Goal: Task Accomplishment & Management: Manage account settings

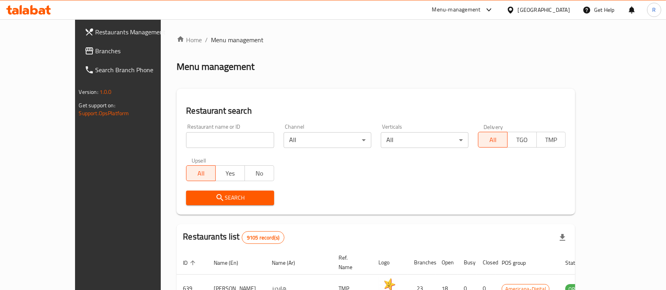
click at [186, 143] on input "search" at bounding box center [230, 140] width 88 height 16
type input "afghan bro"
click button "Search" at bounding box center [230, 198] width 88 height 15
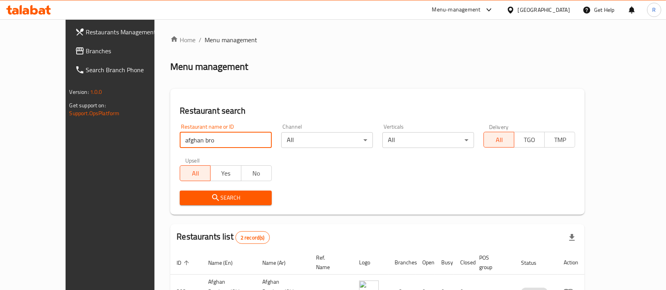
scroll to position [73, 0]
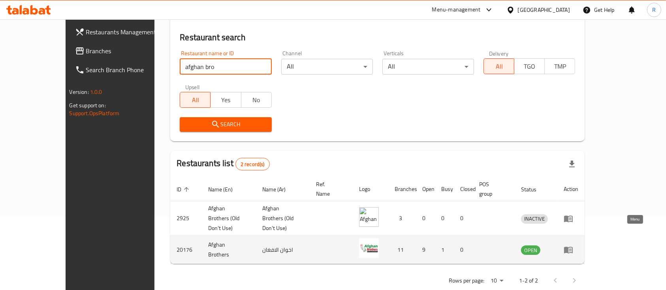
click at [572, 247] on icon "enhanced table" at bounding box center [568, 250] width 9 height 7
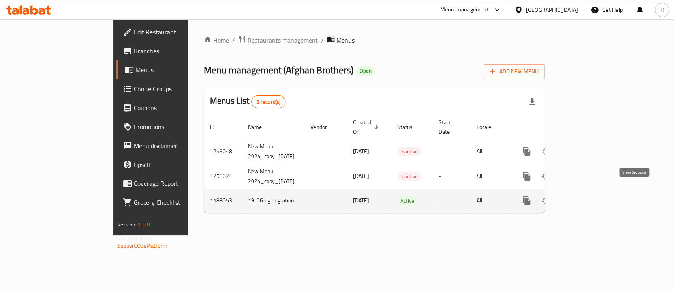
click at [588, 196] on icon "enhanced table" at bounding box center [583, 200] width 9 height 9
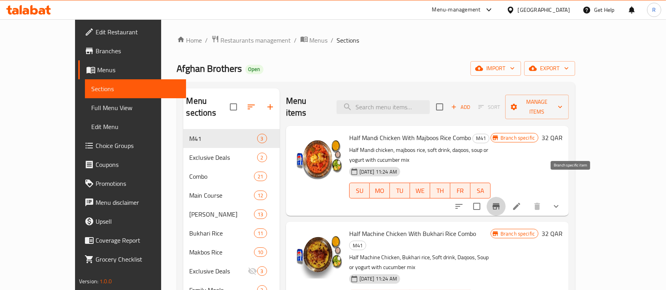
click at [505, 197] on button "Branch-specific-item" at bounding box center [495, 206] width 19 height 19
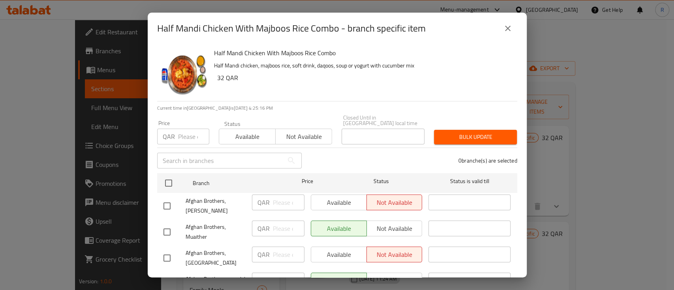
click at [511, 26] on icon "close" at bounding box center [507, 28] width 9 height 9
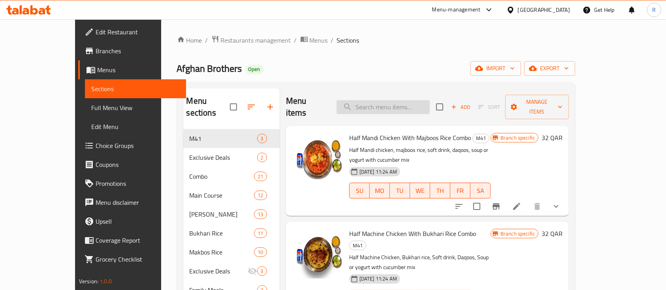
click at [389, 100] on input "search" at bounding box center [382, 107] width 93 height 14
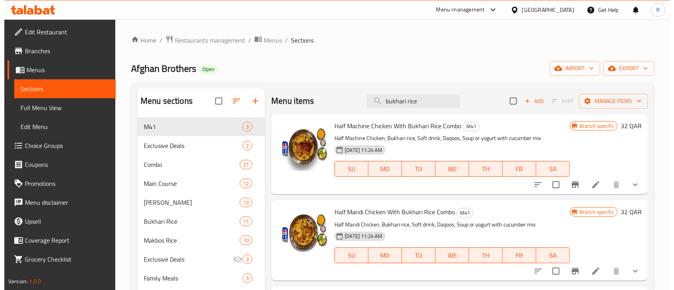
scroll to position [24, 0]
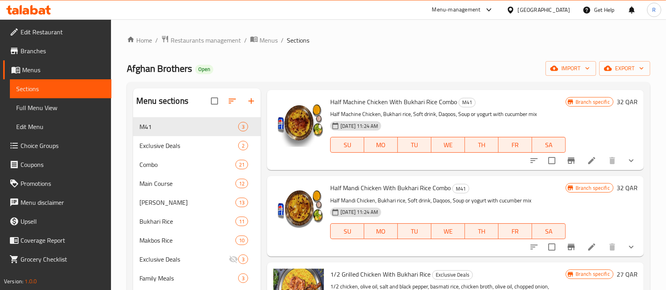
type input "bukhari rice"
click at [567, 161] on icon "Branch-specific-item" at bounding box center [570, 161] width 7 height 6
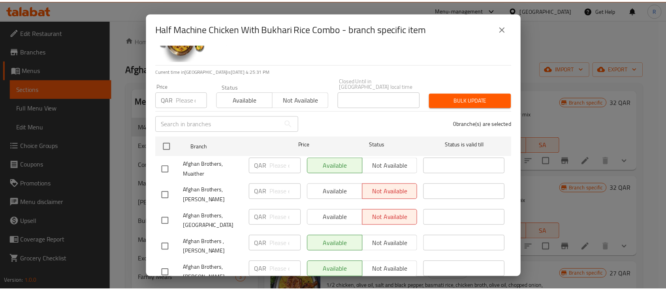
scroll to position [0, 0]
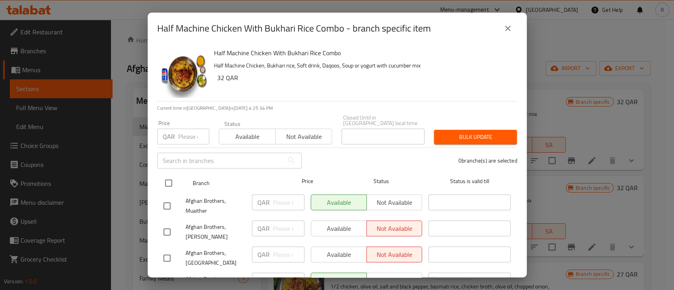
click at [168, 178] on input "checkbox" at bounding box center [168, 183] width 17 height 17
checkbox input "true"
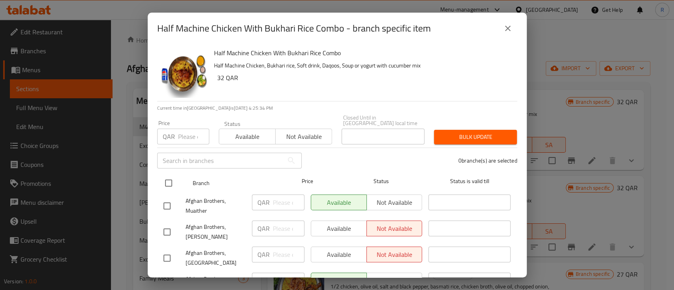
checkbox input "true"
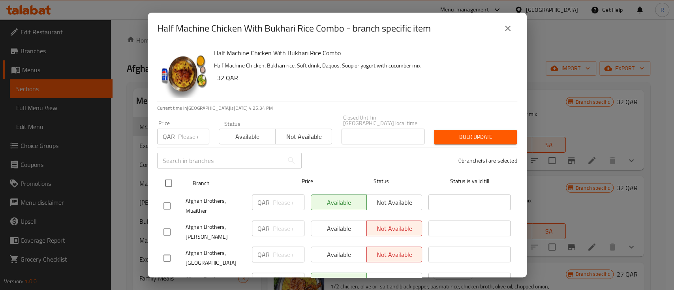
checkbox input "true"
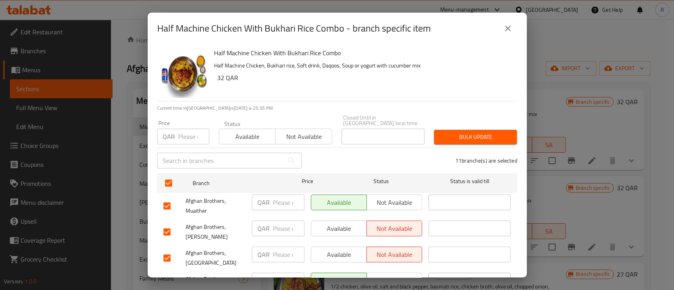
click at [243, 131] on span "Available" at bounding box center [247, 136] width 50 height 11
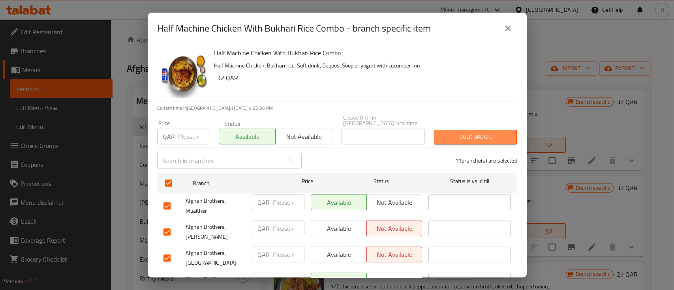
click at [458, 133] on span "Bulk update" at bounding box center [475, 137] width 70 height 10
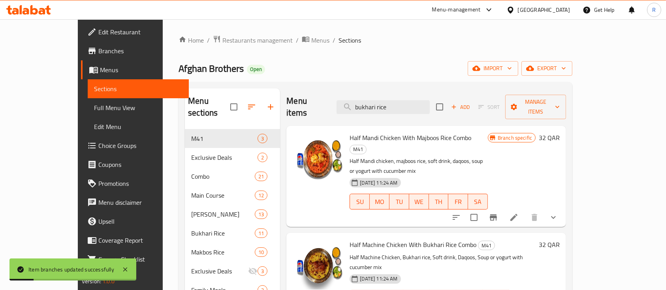
scroll to position [19, 0]
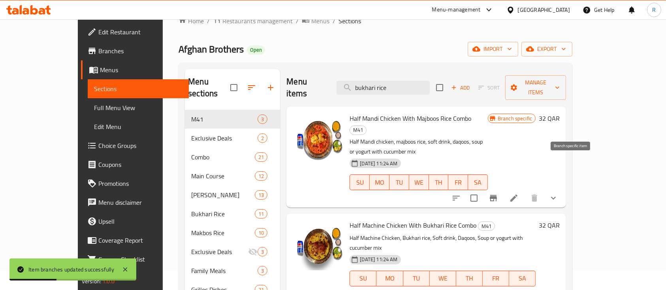
click at [497, 195] on icon "Branch-specific-item" at bounding box center [493, 198] width 7 height 6
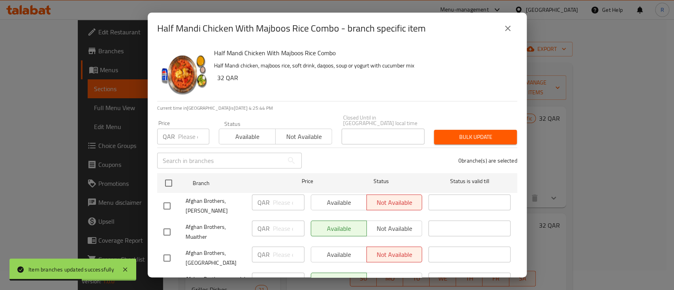
click at [506, 28] on icon "close" at bounding box center [507, 28] width 9 height 9
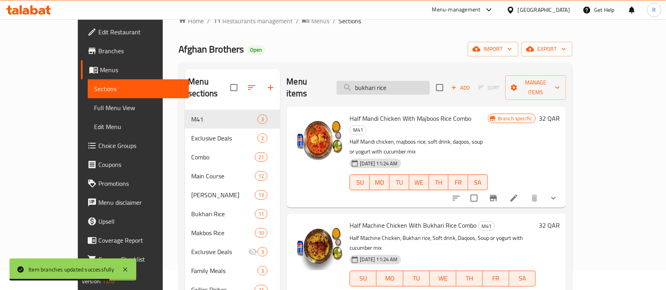
click at [414, 86] on input "bukhari rice" at bounding box center [382, 88] width 93 height 14
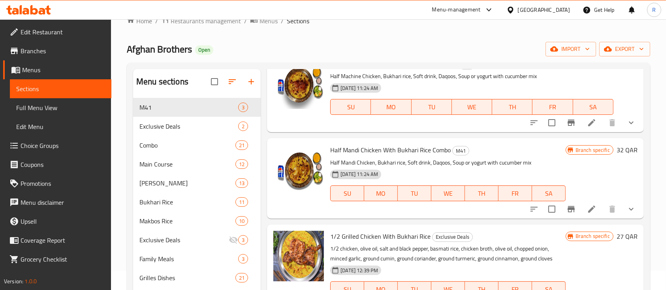
scroll to position [45, 0]
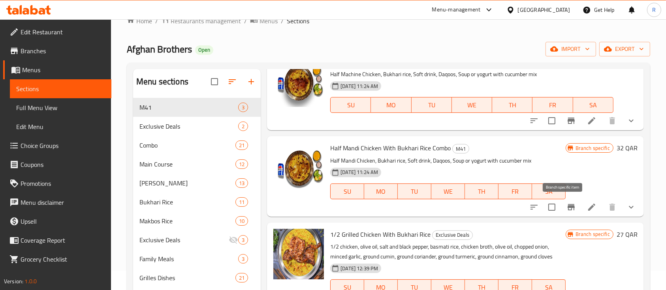
type input "bukhari"
click at [567, 207] on icon "Branch-specific-item" at bounding box center [570, 207] width 7 height 6
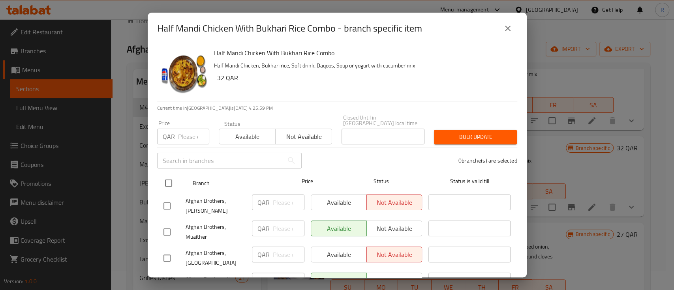
click at [169, 180] on input "checkbox" at bounding box center [168, 183] width 17 height 17
checkbox input "true"
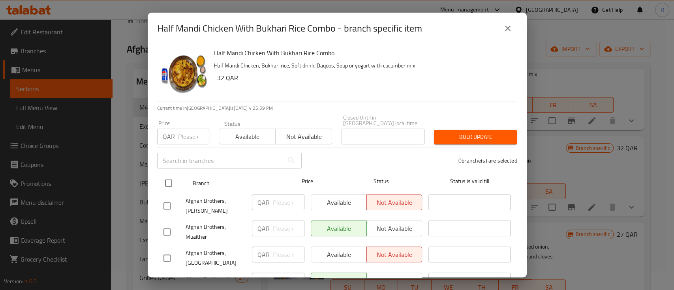
checkbox input "true"
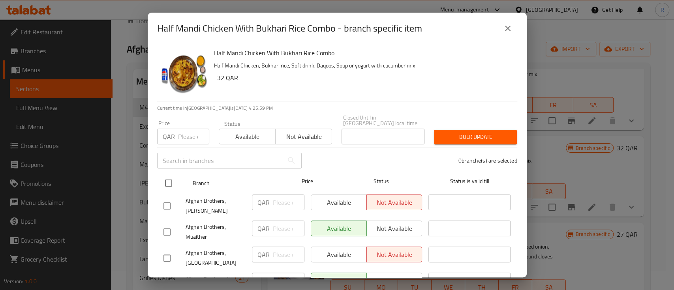
checkbox input "true"
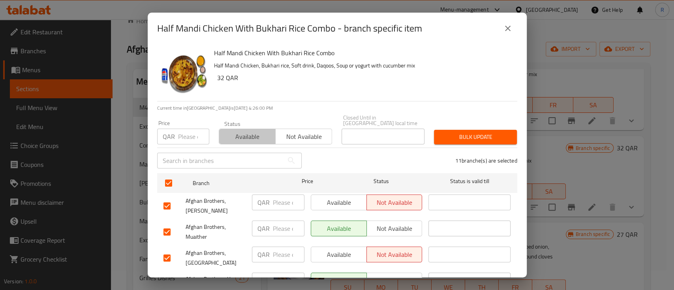
click at [249, 131] on span "Available" at bounding box center [247, 136] width 50 height 11
click at [463, 132] on span "Bulk update" at bounding box center [475, 137] width 70 height 10
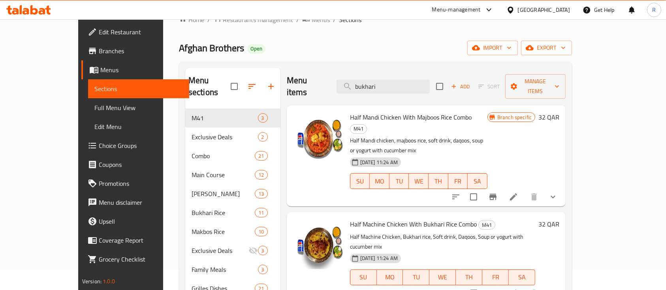
scroll to position [0, 0]
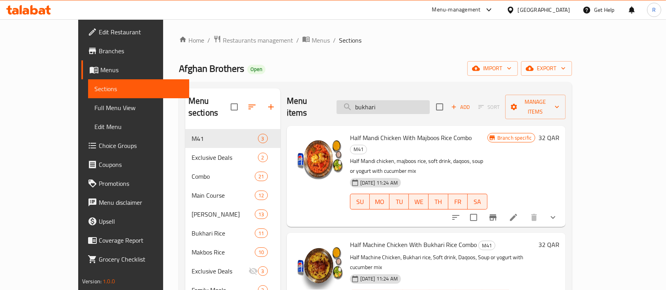
click at [419, 100] on input "bukhari" at bounding box center [382, 107] width 93 height 14
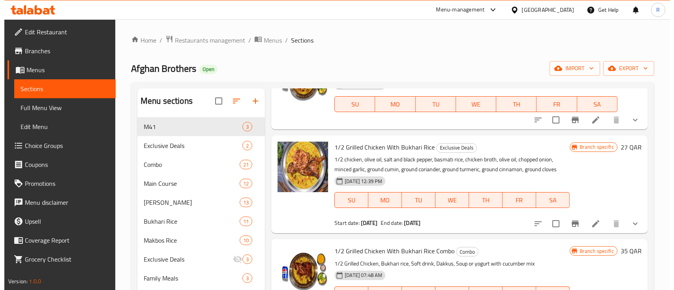
scroll to position [152, 0]
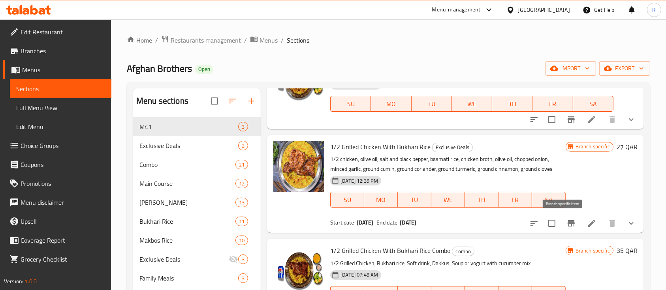
type input "bukhari rice"
click at [567, 223] on icon "Branch-specific-item" at bounding box center [570, 223] width 7 height 6
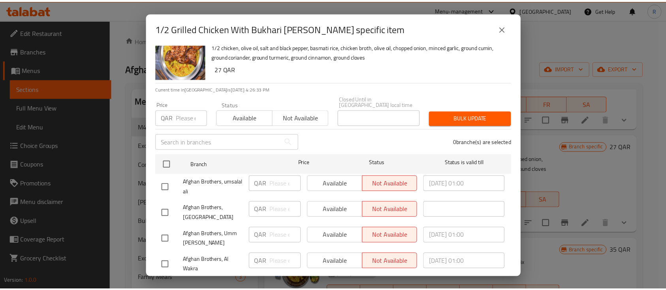
scroll to position [0, 0]
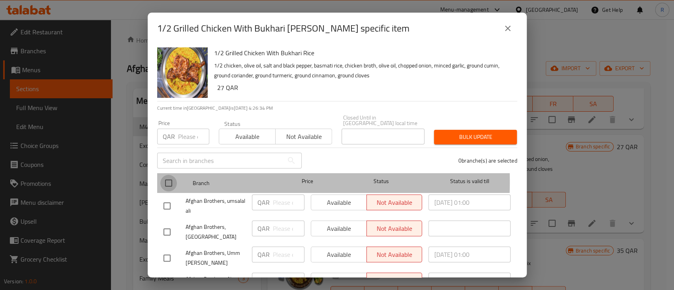
click at [164, 176] on input "checkbox" at bounding box center [168, 183] width 17 height 17
checkbox input "true"
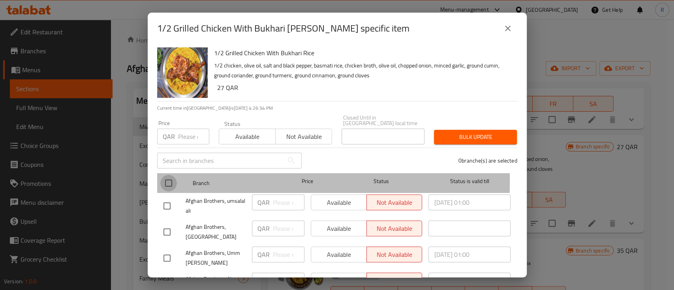
checkbox input "true"
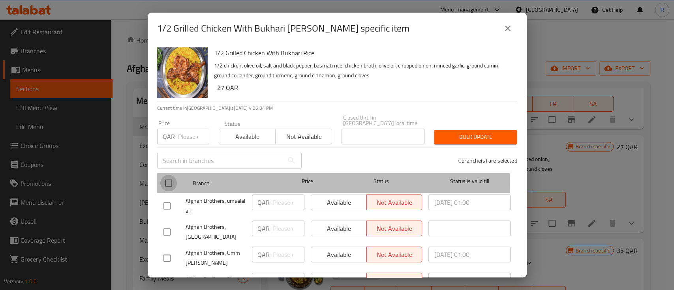
checkbox input "true"
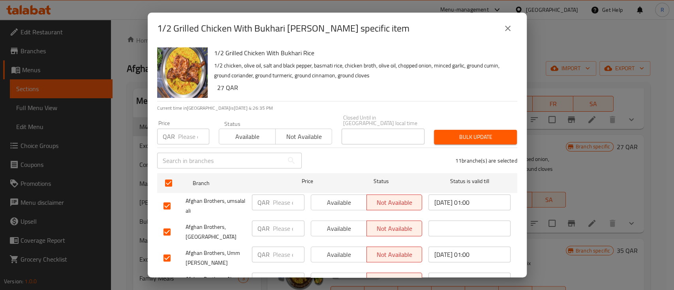
click at [250, 131] on span "Available" at bounding box center [247, 136] width 50 height 11
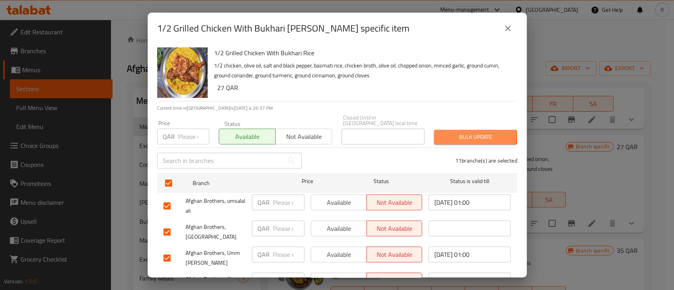
click at [461, 132] on span "Bulk update" at bounding box center [475, 137] width 70 height 10
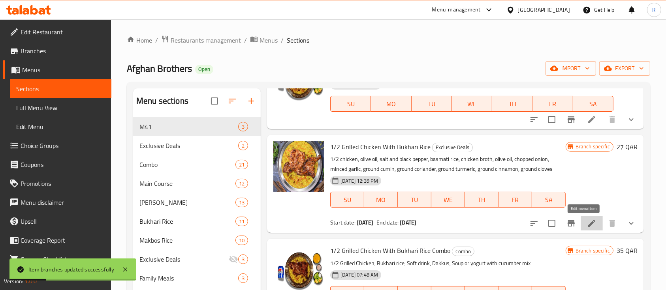
click at [588, 226] on icon at bounding box center [591, 223] width 7 height 7
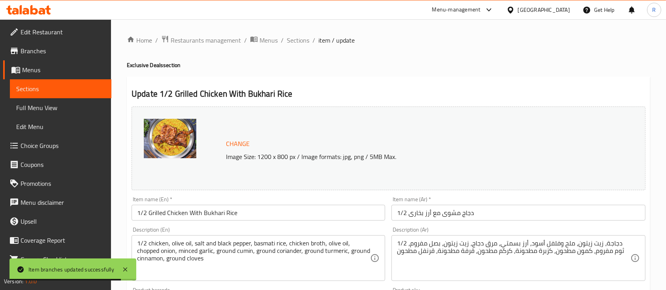
click at [182, 95] on h2 "Update 1/2 Grilled Chicken With Bukhari Rice" at bounding box center [388, 94] width 514 height 12
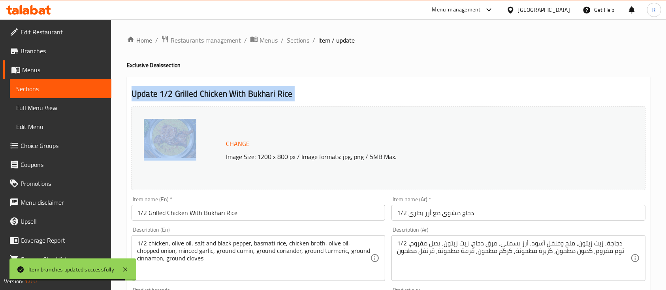
click at [182, 95] on h2 "Update 1/2 Grilled Chicken With Bukhari Rice" at bounding box center [388, 94] width 514 height 12
copy div "Update 1/2 Grilled Chicken With Bukhari Rice"
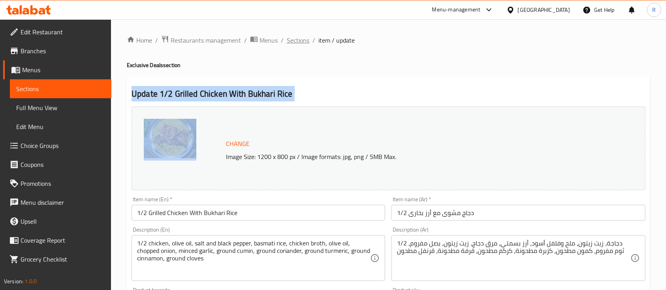
click at [305, 42] on span "Sections" at bounding box center [298, 40] width 23 height 9
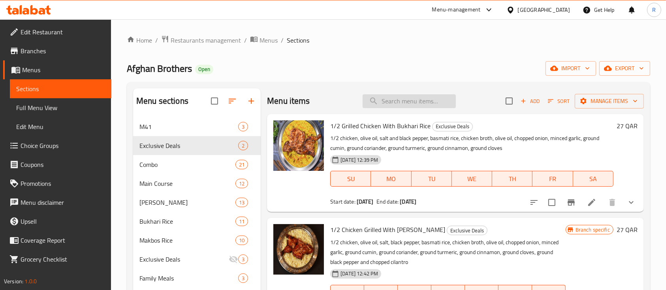
click at [396, 94] on input "search" at bounding box center [408, 101] width 93 height 14
paste input "Update 1/2 Grilled Chicken With Bukhari Rice"
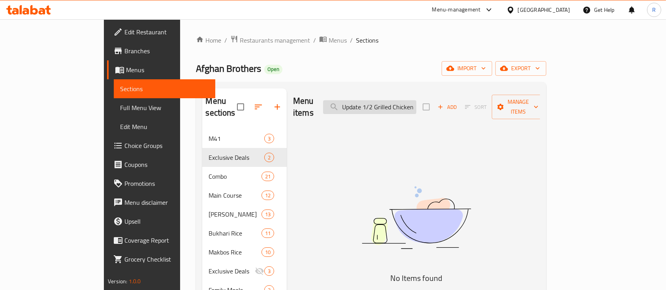
drag, startPoint x: 401, startPoint y: 100, endPoint x: 363, endPoint y: 102, distance: 37.9
click at [363, 102] on input "Update 1/2 Grilled Chicken With Bukhari Rice" at bounding box center [369, 107] width 93 height 14
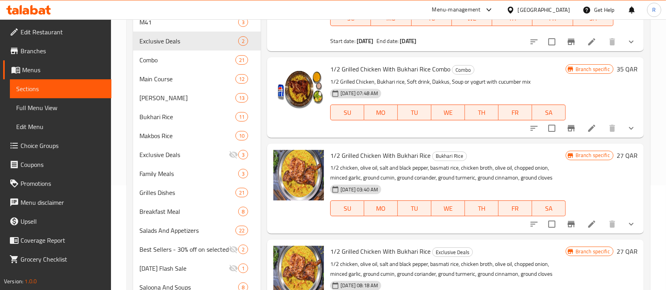
scroll to position [105, 0]
type input "1/2 Grilled Chicken With Bukhari Rice"
click at [568, 128] on button "Branch-specific-item" at bounding box center [570, 127] width 19 height 19
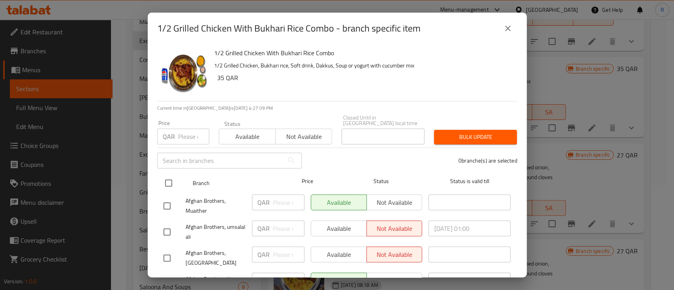
click at [170, 179] on input "checkbox" at bounding box center [168, 183] width 17 height 17
checkbox input "true"
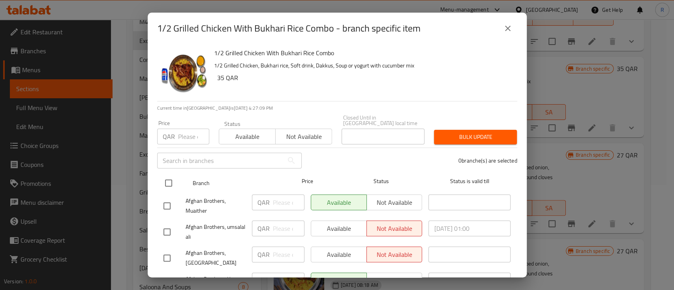
checkbox input "true"
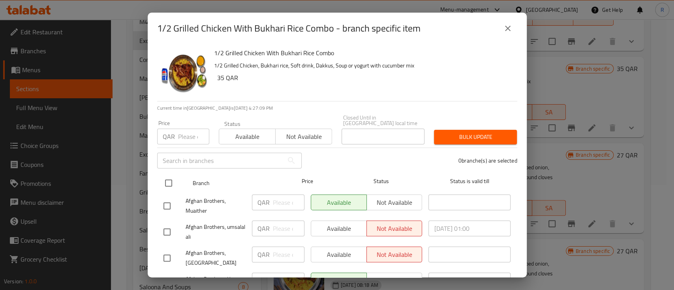
checkbox input "true"
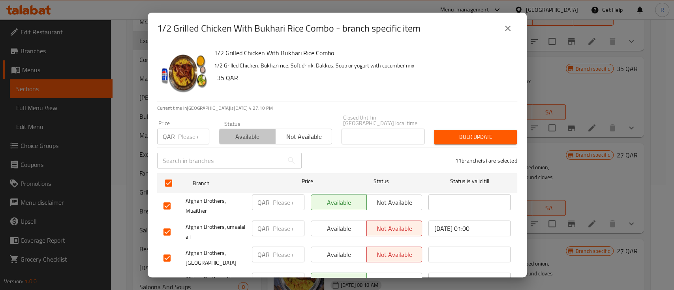
click at [251, 134] on span "Available" at bounding box center [247, 136] width 50 height 11
click at [459, 130] on button "Bulk update" at bounding box center [475, 137] width 83 height 15
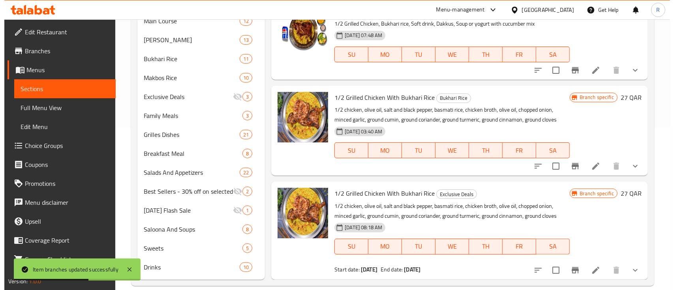
scroll to position [163, 0]
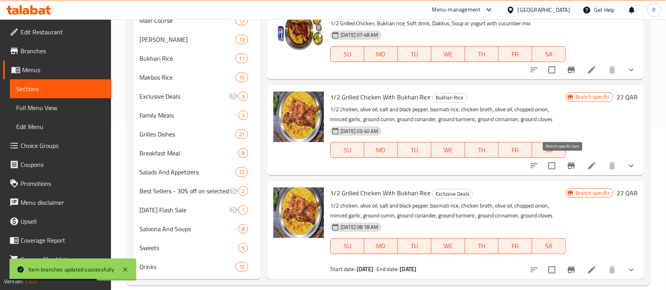
click at [567, 165] on icon "Branch-specific-item" at bounding box center [570, 166] width 7 height 6
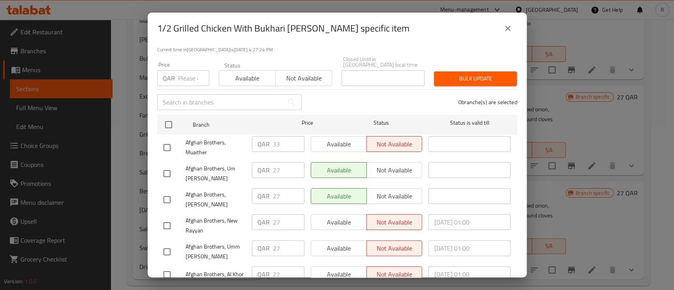
scroll to position [54, 0]
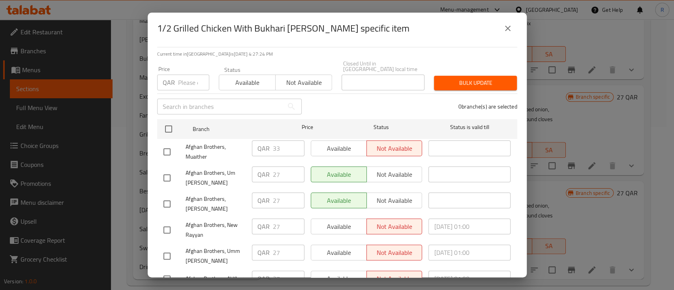
click at [165, 145] on input "checkbox" at bounding box center [167, 152] width 17 height 17
checkbox input "true"
drag, startPoint x: 278, startPoint y: 141, endPoint x: 256, endPoint y: 140, distance: 21.7
click at [256, 141] on div "QAR 33 ​" at bounding box center [278, 149] width 53 height 16
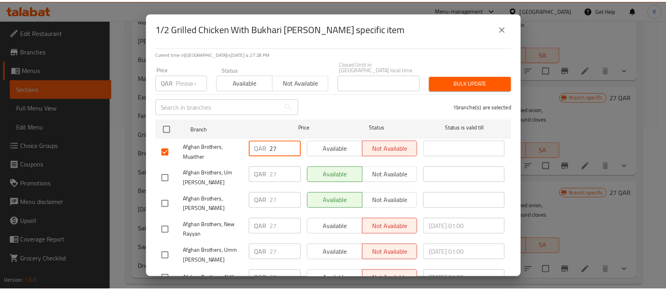
scroll to position [204, 0]
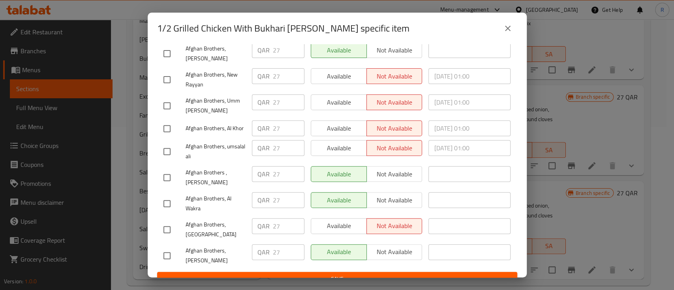
type input "27"
click at [261, 274] on span "Save" at bounding box center [336, 279] width 347 height 10
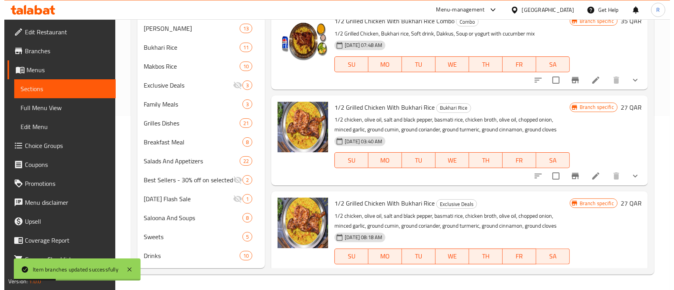
scroll to position [34, 0]
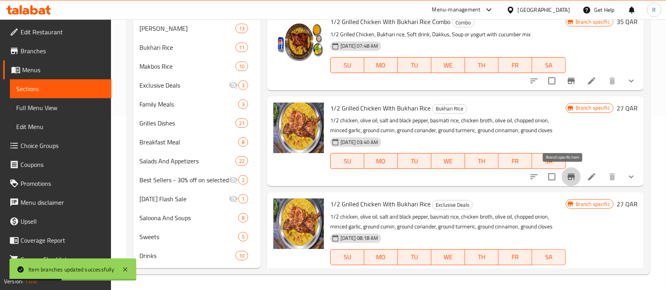
click at [566, 180] on icon "Branch-specific-item" at bounding box center [570, 176] width 9 height 9
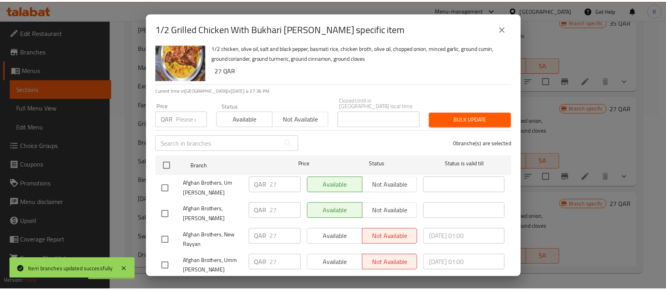
scroll to position [16, 0]
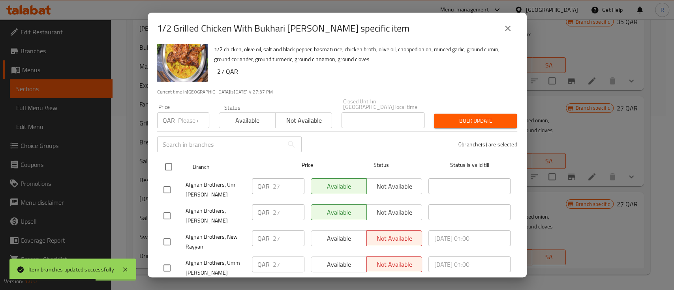
click at [166, 159] on input "checkbox" at bounding box center [168, 167] width 17 height 17
checkbox input "true"
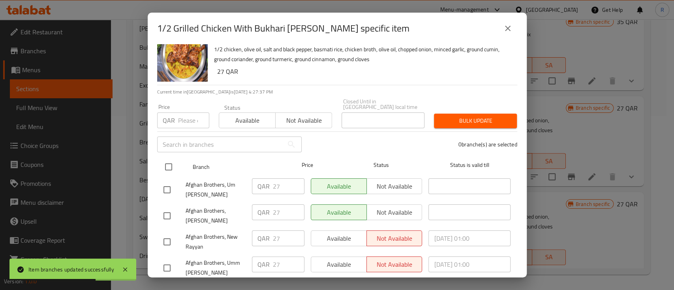
checkbox input "true"
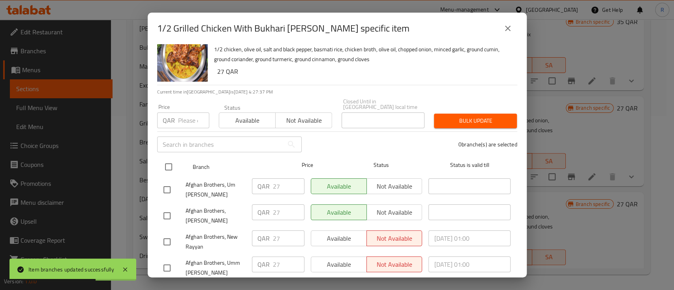
checkbox input "true"
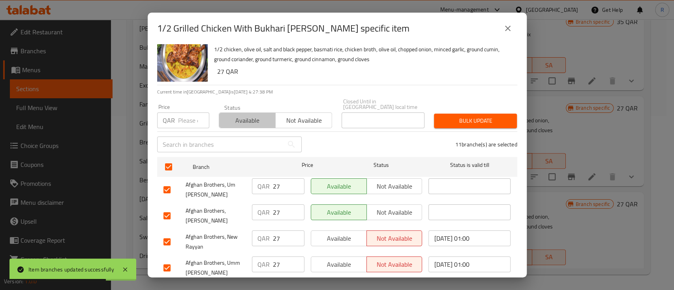
click at [246, 120] on span "Available" at bounding box center [247, 120] width 50 height 11
click at [441, 117] on span "Bulk update" at bounding box center [475, 121] width 70 height 10
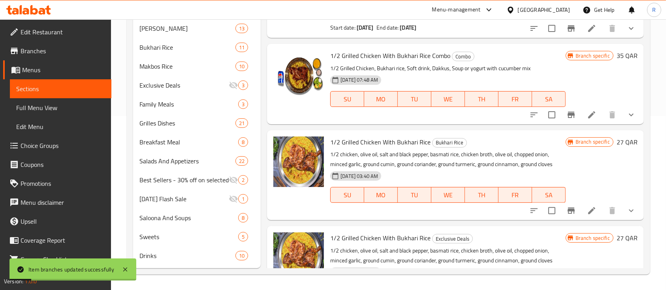
scroll to position [0, 0]
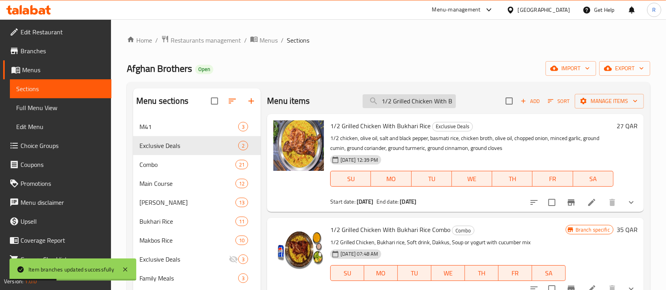
click at [438, 98] on input "1/2 Grilled Chicken With Bukhari Rice" at bounding box center [408, 101] width 93 height 14
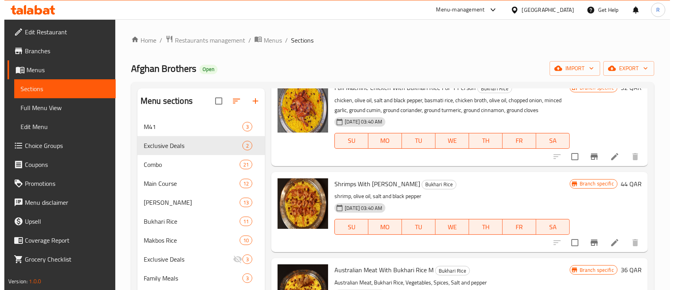
scroll to position [174, 0]
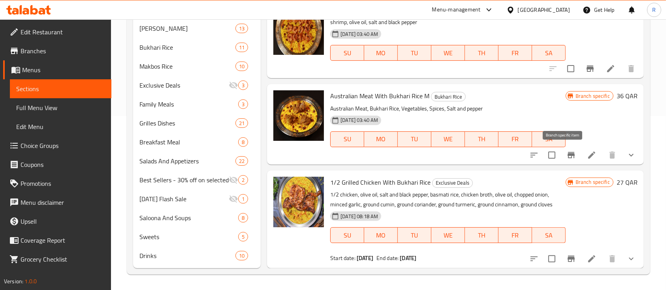
type input "bukhari rice"
click at [567, 155] on icon "Branch-specific-item" at bounding box center [570, 155] width 7 height 6
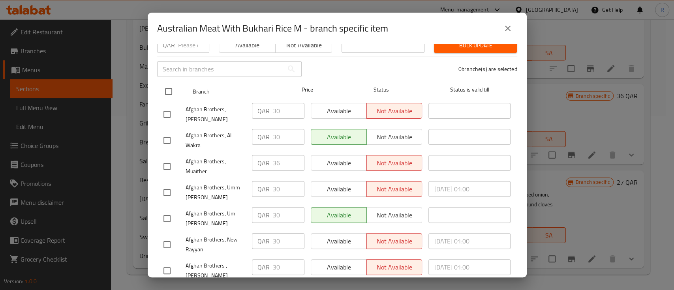
scroll to position [85, 0]
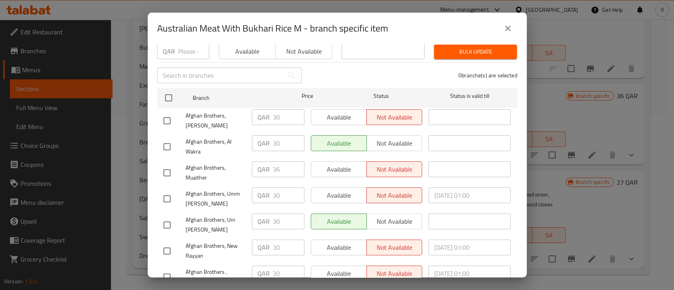
click at [165, 166] on input "checkbox" at bounding box center [167, 173] width 17 height 17
checkbox input "true"
click at [279, 163] on input "36" at bounding box center [289, 169] width 32 height 16
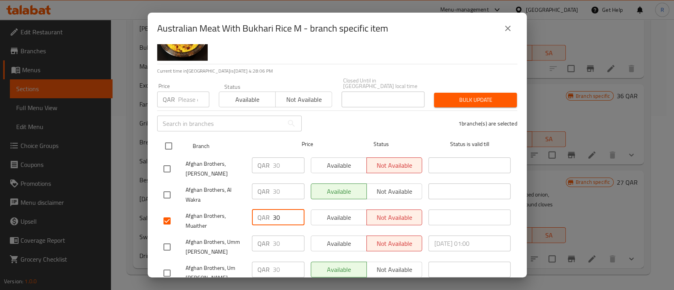
scroll to position [31, 0]
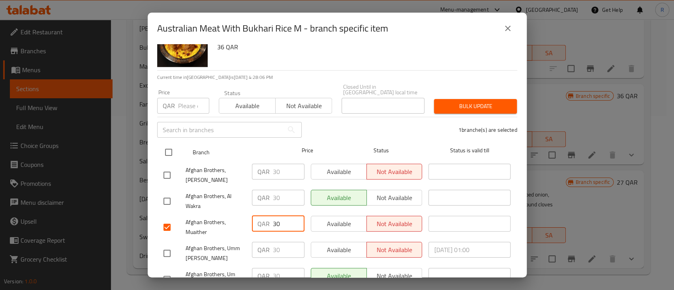
type input "30"
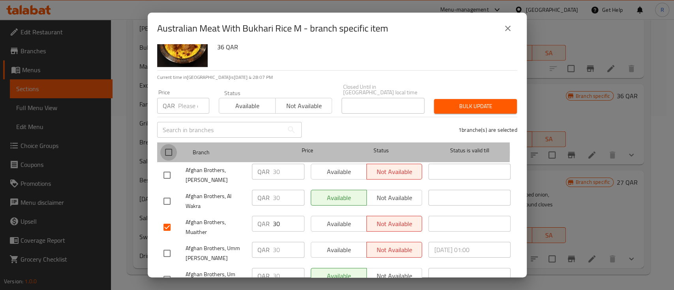
click at [167, 146] on input "checkbox" at bounding box center [168, 152] width 17 height 17
checkbox input "true"
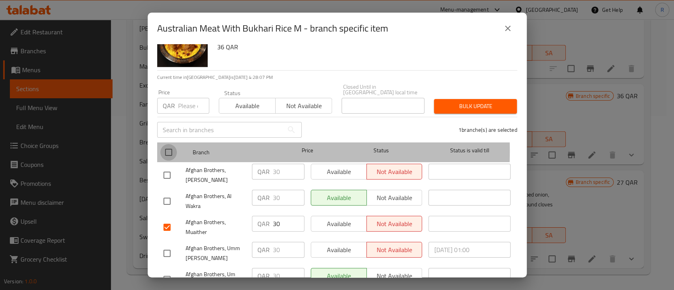
checkbox input "true"
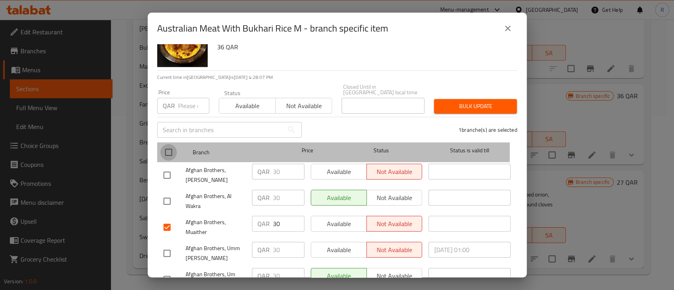
checkbox input "true"
click at [167, 146] on input "checkbox" at bounding box center [168, 152] width 17 height 17
checkbox input "false"
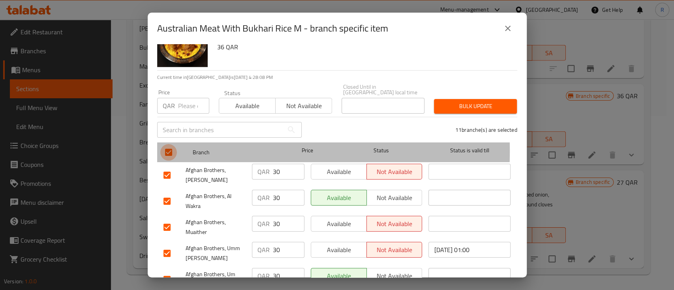
checkbox input "false"
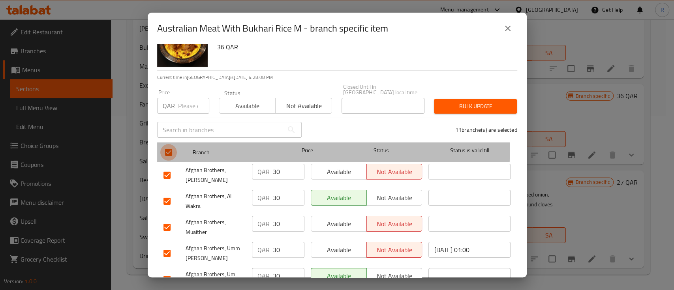
checkbox input "false"
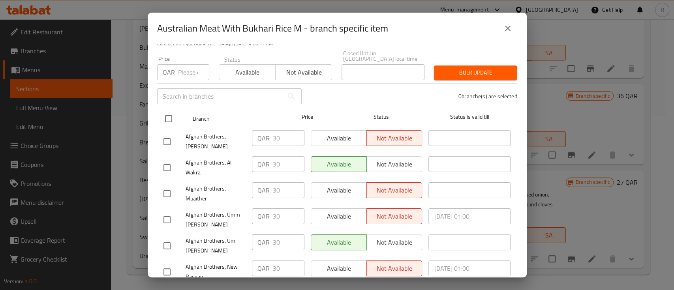
scroll to position [63, 0]
click at [173, 113] on input "checkbox" at bounding box center [168, 120] width 17 height 17
checkbox input "true"
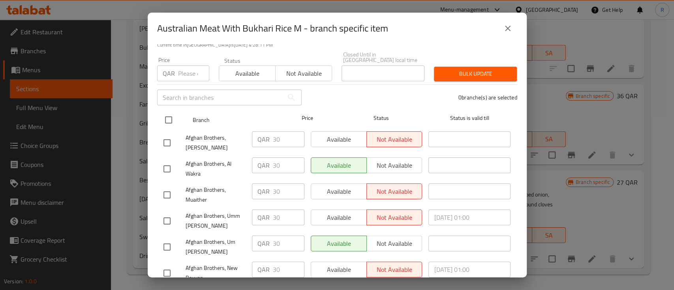
checkbox input "true"
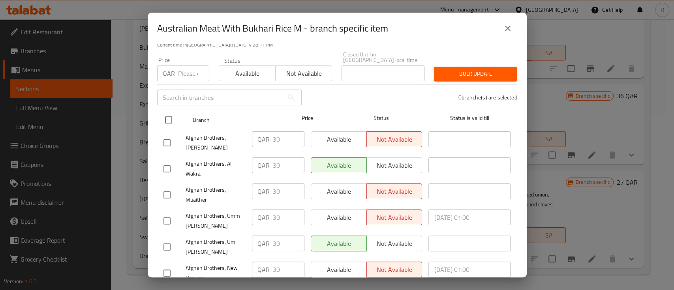
checkbox input "true"
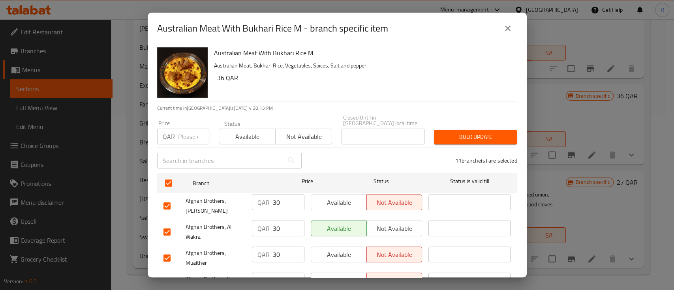
click at [251, 131] on span "Available" at bounding box center [247, 136] width 50 height 11
click at [454, 125] on div "Bulk update" at bounding box center [475, 137] width 92 height 24
click at [460, 132] on span "Bulk update" at bounding box center [475, 137] width 70 height 10
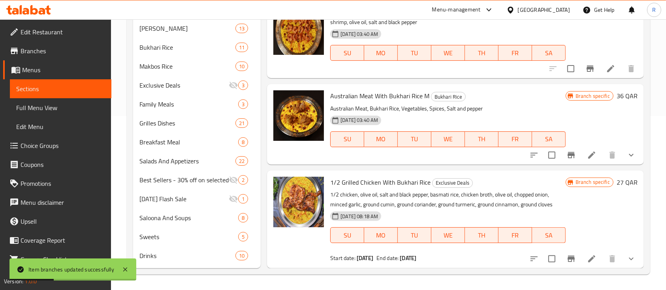
click at [567, 153] on icon "Branch-specific-item" at bounding box center [570, 155] width 7 height 6
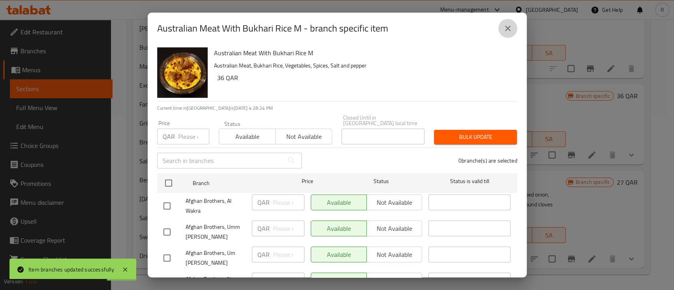
click at [505, 28] on icon "close" at bounding box center [507, 28] width 9 height 9
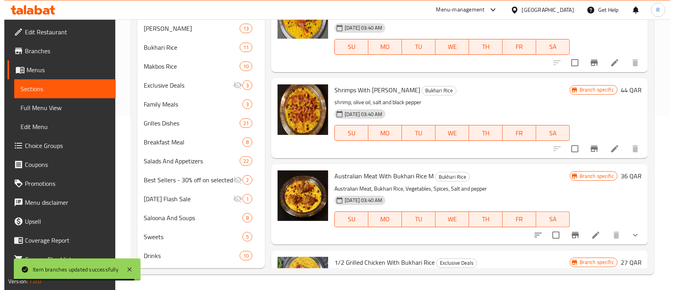
scroll to position [1415, 0]
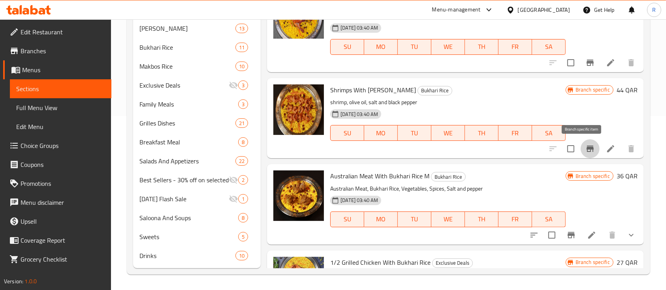
click at [586, 148] on icon "Branch-specific-item" at bounding box center [589, 149] width 7 height 6
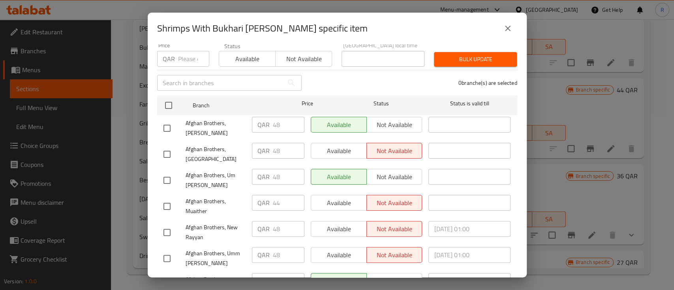
scroll to position [83, 0]
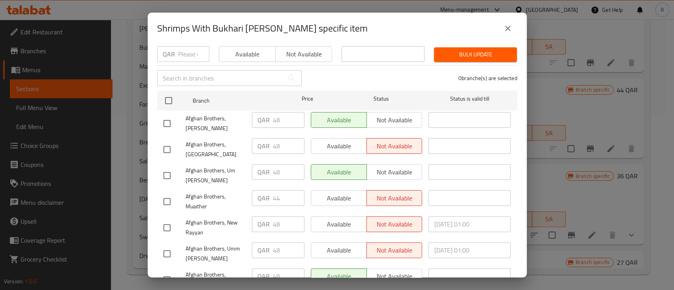
click at [170, 193] on input "checkbox" at bounding box center [167, 201] width 17 height 17
checkbox input "true"
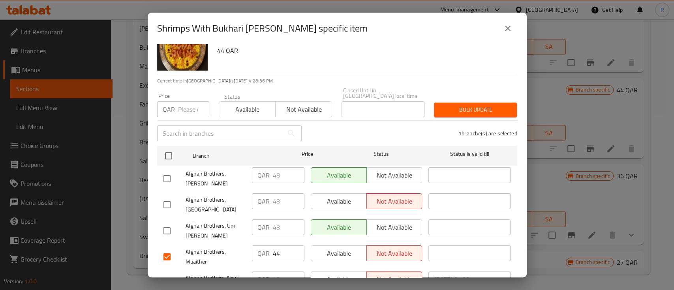
scroll to position [0, 0]
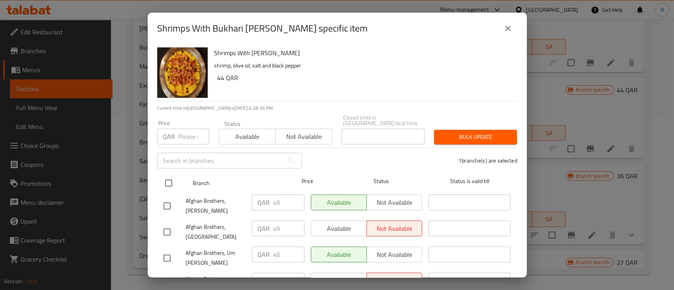
click at [166, 176] on input "checkbox" at bounding box center [168, 183] width 17 height 17
checkbox input "true"
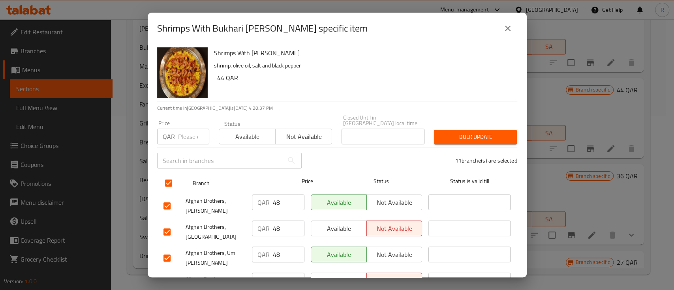
checkbox input "true"
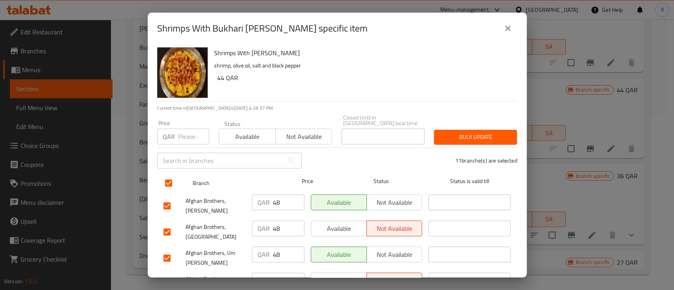
checkbox input "true"
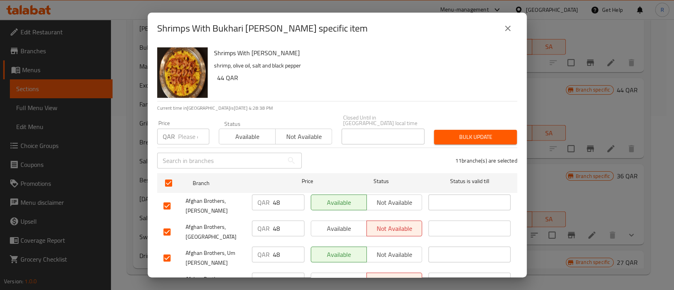
click at [238, 134] on span "Available" at bounding box center [247, 136] width 50 height 11
click at [434, 130] on button "Bulk update" at bounding box center [475, 137] width 83 height 15
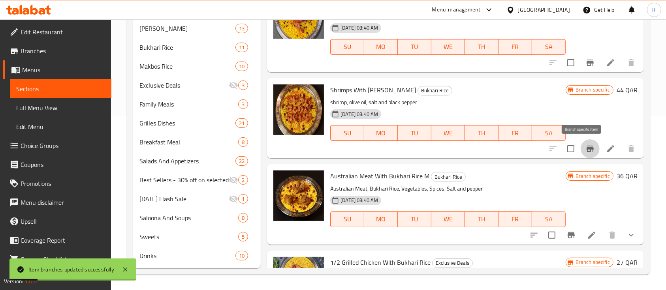
click at [585, 151] on icon "Branch-specific-item" at bounding box center [589, 148] width 9 height 9
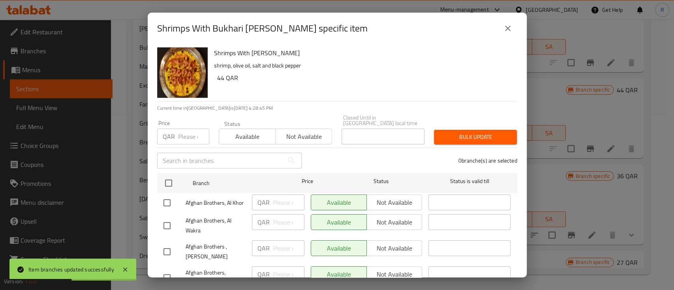
click at [507, 28] on icon "close" at bounding box center [508, 29] width 6 height 6
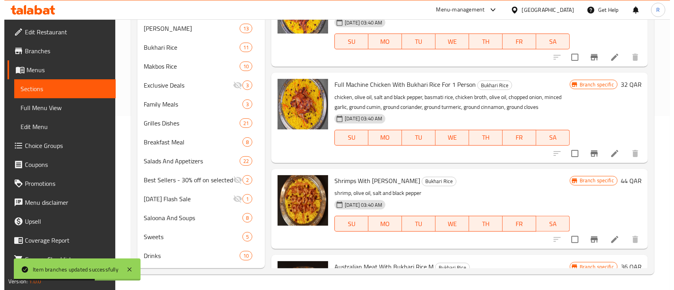
scroll to position [1323, 0]
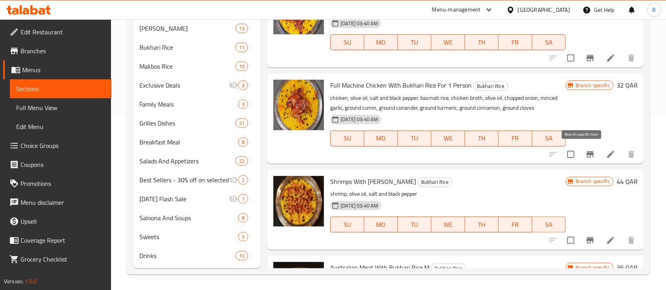
click at [586, 153] on icon "Branch-specific-item" at bounding box center [589, 154] width 7 height 6
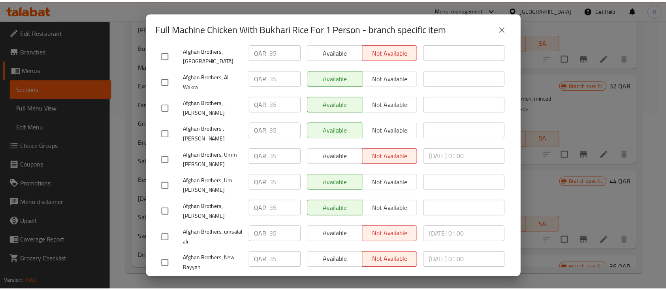
scroll to position [0, 0]
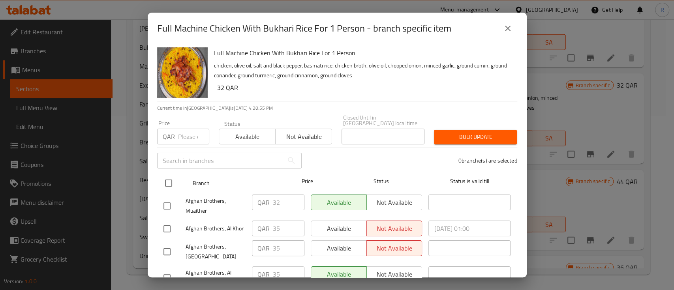
click at [173, 176] on input "checkbox" at bounding box center [168, 183] width 17 height 17
checkbox input "true"
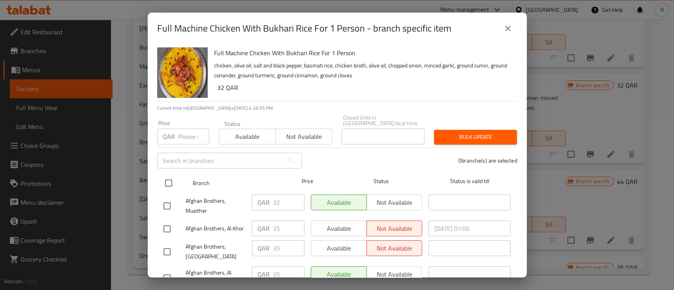
checkbox input "true"
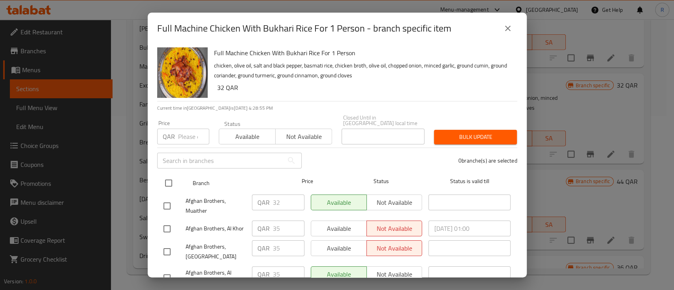
checkbox input "true"
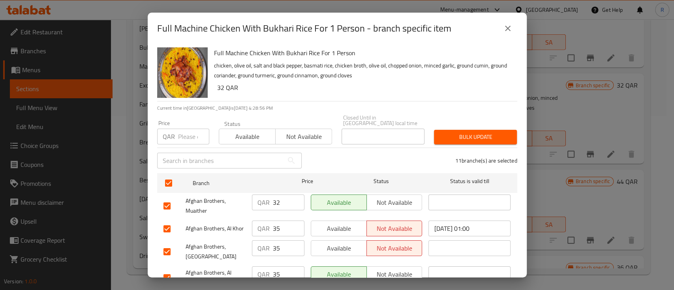
click at [255, 131] on span "Available" at bounding box center [247, 136] width 50 height 11
click at [450, 125] on div "Bulk update" at bounding box center [475, 137] width 92 height 24
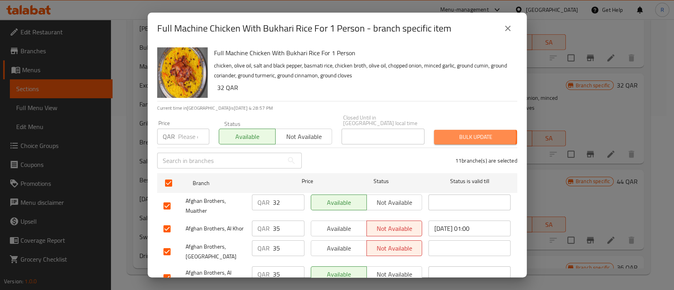
click at [455, 132] on span "Bulk update" at bounding box center [475, 137] width 70 height 10
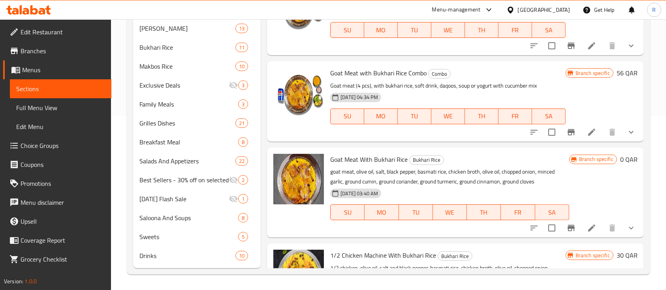
scroll to position [674, 0]
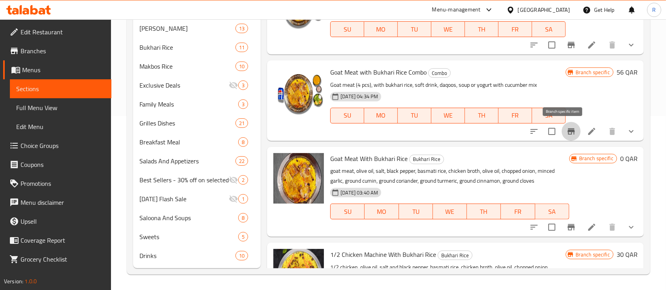
click at [567, 131] on icon "Branch-specific-item" at bounding box center [570, 131] width 7 height 6
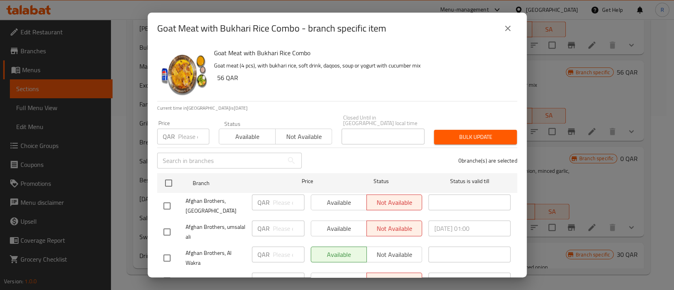
click at [161, 191] on div "Afghan Brothers, [GEOGRAPHIC_DATA]" at bounding box center [204, 205] width 88 height 29
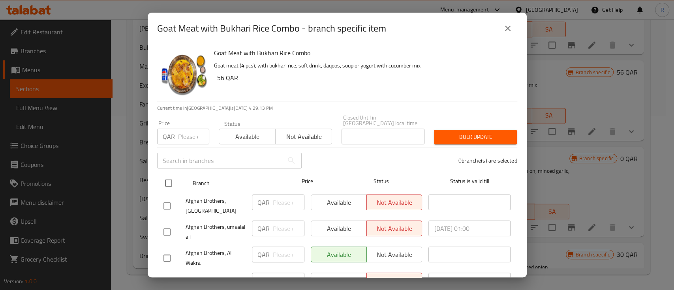
click at [165, 182] on input "checkbox" at bounding box center [168, 183] width 17 height 17
checkbox input "true"
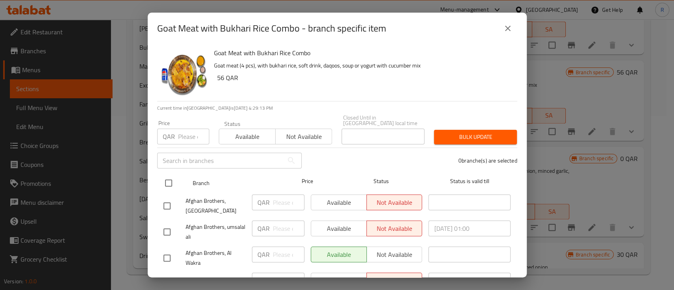
checkbox input "true"
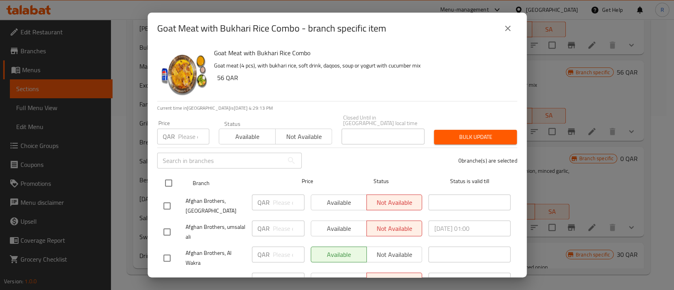
checkbox input "true"
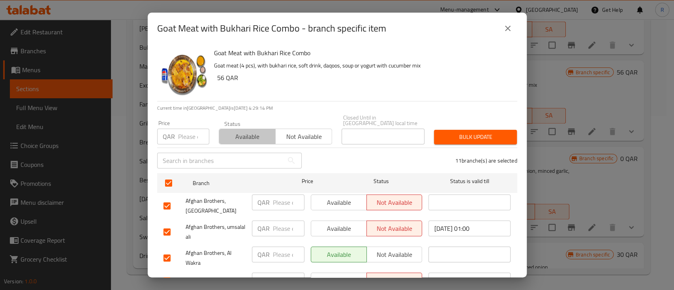
click at [246, 131] on span "Available" at bounding box center [247, 136] width 50 height 11
click at [465, 132] on span "Bulk update" at bounding box center [475, 137] width 70 height 10
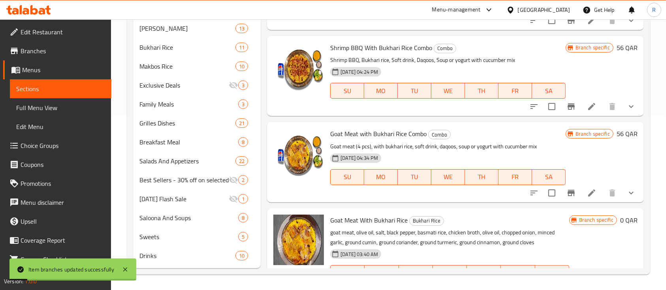
scroll to position [605, 0]
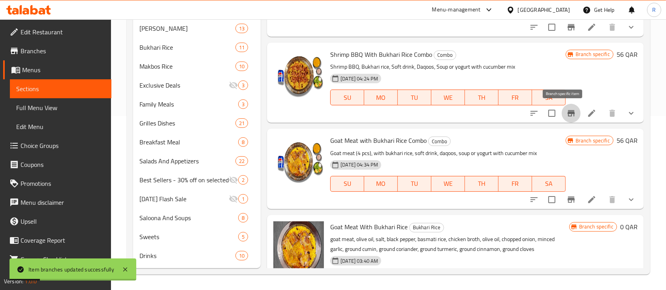
click at [566, 116] on icon "Branch-specific-item" at bounding box center [570, 113] width 9 height 9
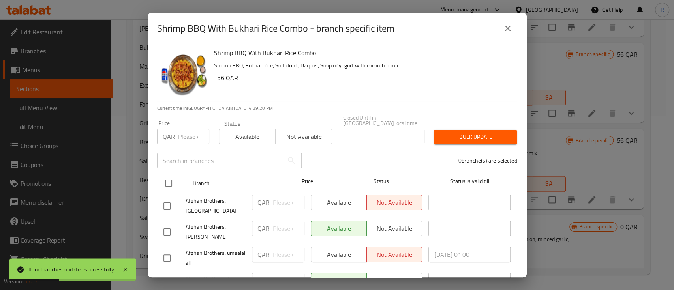
click at [168, 176] on input "checkbox" at bounding box center [168, 183] width 17 height 17
checkbox input "true"
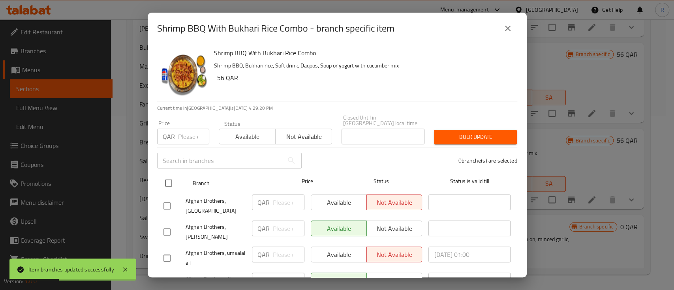
checkbox input "true"
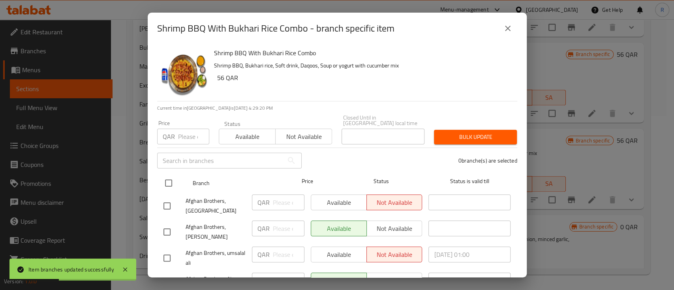
checkbox input "true"
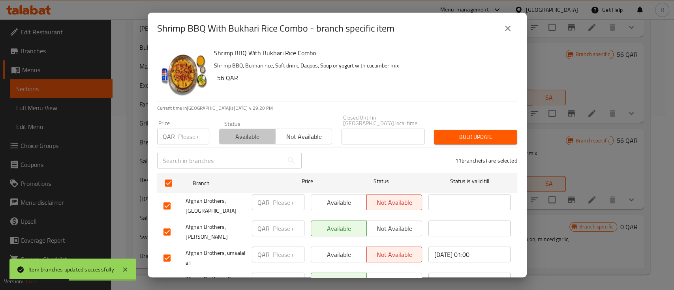
click at [245, 131] on span "Available" at bounding box center [247, 136] width 50 height 11
click at [480, 130] on button "Bulk update" at bounding box center [475, 137] width 83 height 15
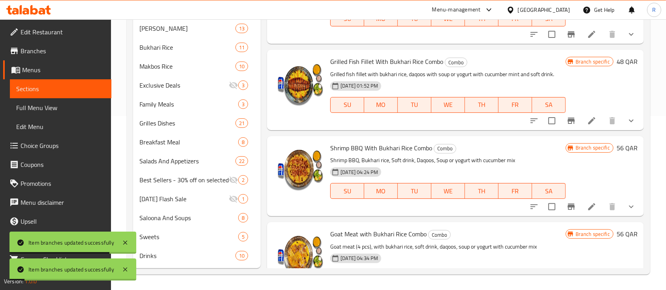
scroll to position [512, 0]
click at [567, 118] on icon "Branch-specific-item" at bounding box center [570, 121] width 7 height 6
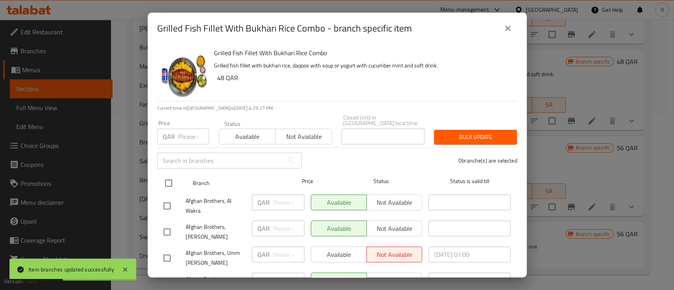
click at [169, 185] on input "checkbox" at bounding box center [168, 183] width 17 height 17
checkbox input "true"
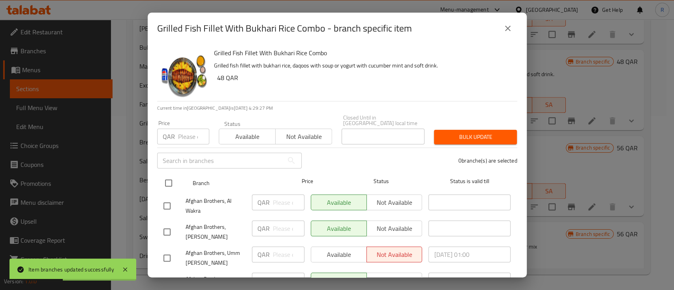
checkbox input "true"
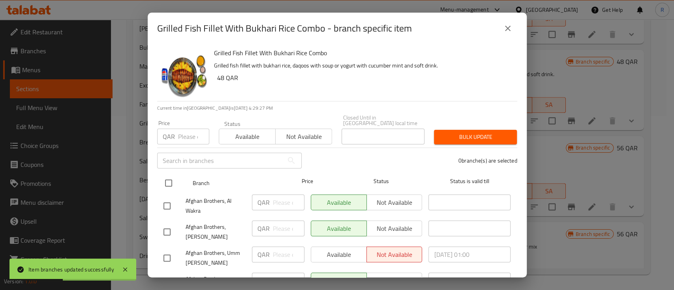
checkbox input "true"
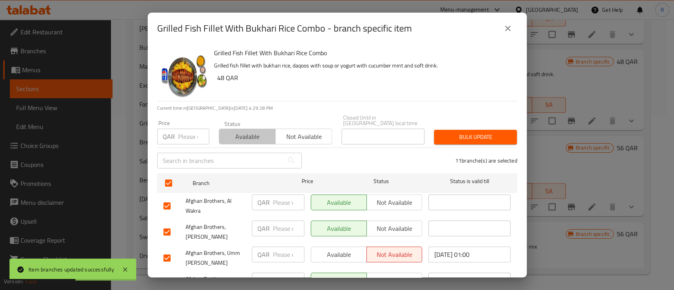
click at [246, 131] on span "Available" at bounding box center [247, 136] width 50 height 11
click at [477, 137] on button "Bulk update" at bounding box center [475, 137] width 83 height 15
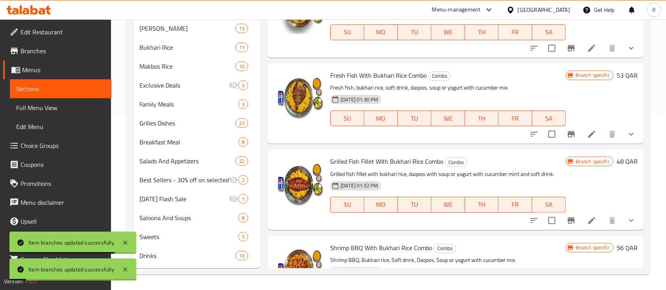
scroll to position [411, 0]
click at [567, 134] on icon "Branch-specific-item" at bounding box center [570, 134] width 7 height 6
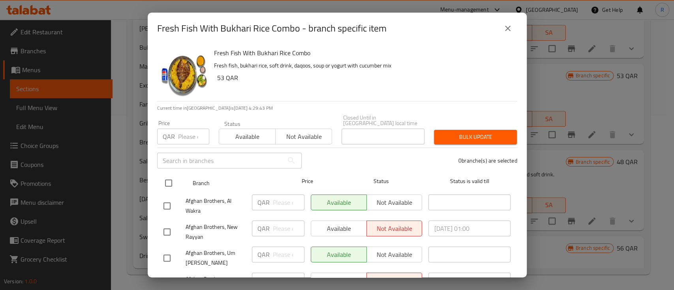
click at [169, 175] on input "checkbox" at bounding box center [168, 183] width 17 height 17
checkbox input "true"
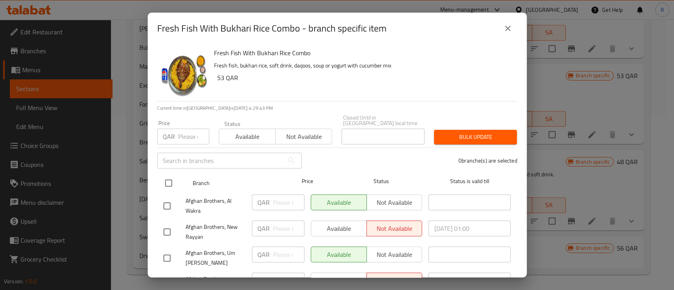
checkbox input "true"
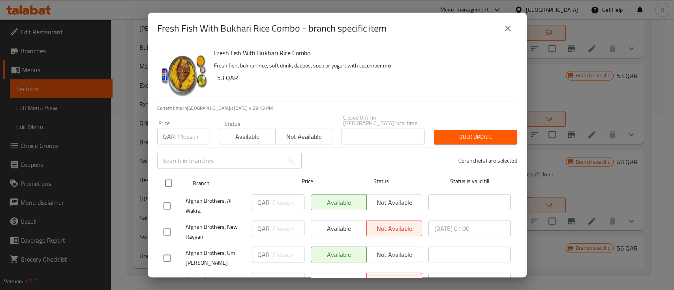
checkbox input "true"
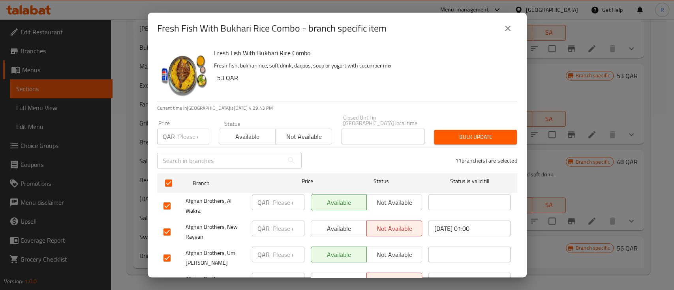
click at [265, 131] on span "Available" at bounding box center [247, 136] width 50 height 11
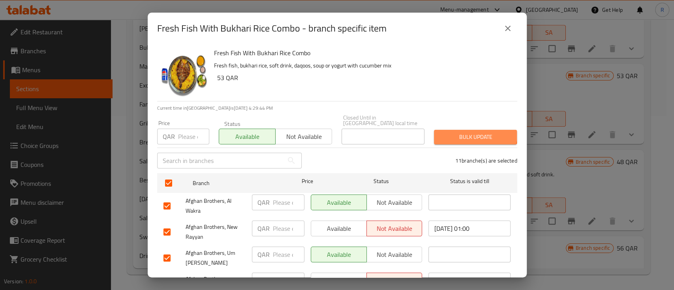
click at [469, 132] on span "Bulk update" at bounding box center [475, 137] width 70 height 10
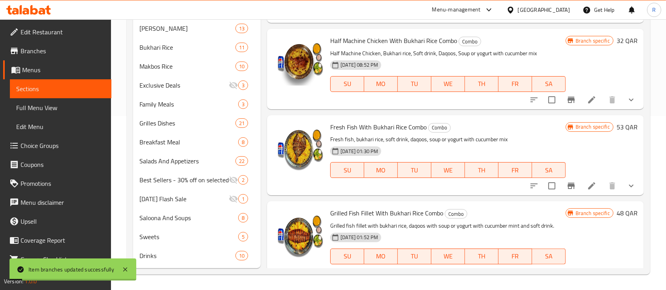
scroll to position [349, 0]
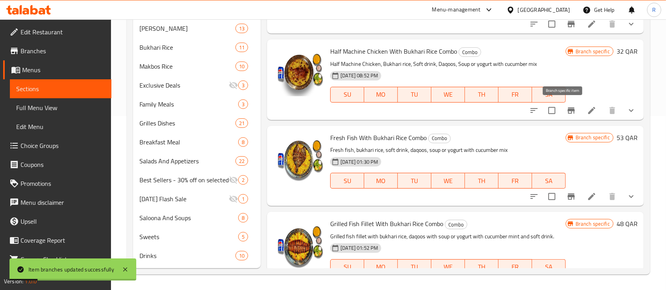
click at [566, 113] on icon "Branch-specific-item" at bounding box center [570, 110] width 9 height 9
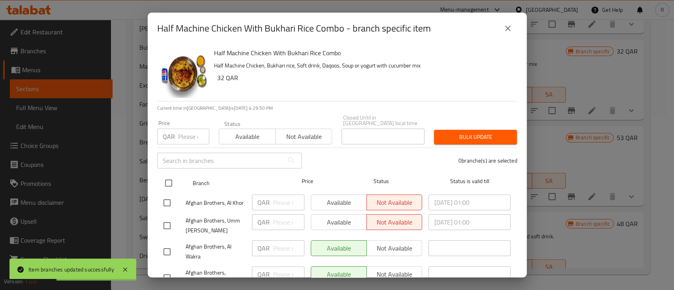
click at [169, 176] on input "checkbox" at bounding box center [168, 183] width 17 height 17
checkbox input "true"
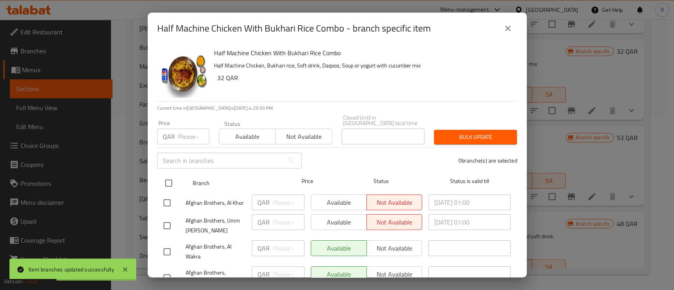
checkbox input "true"
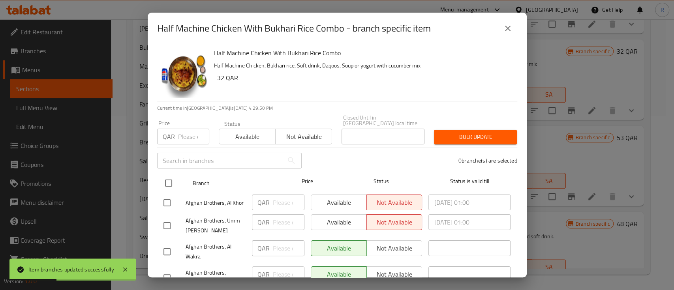
checkbox input "true"
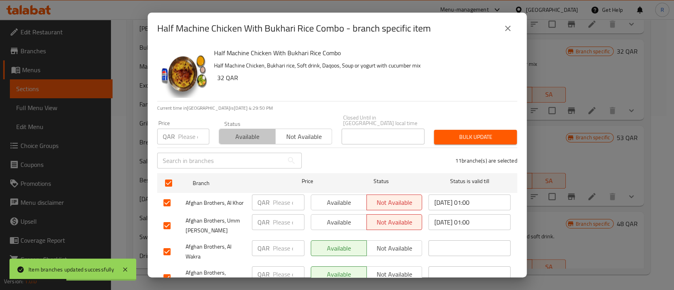
click at [246, 131] on span "Available" at bounding box center [247, 136] width 50 height 11
click at [461, 132] on span "Bulk update" at bounding box center [475, 137] width 70 height 10
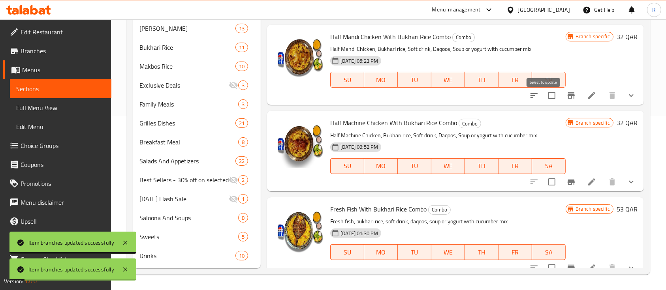
scroll to position [272, 0]
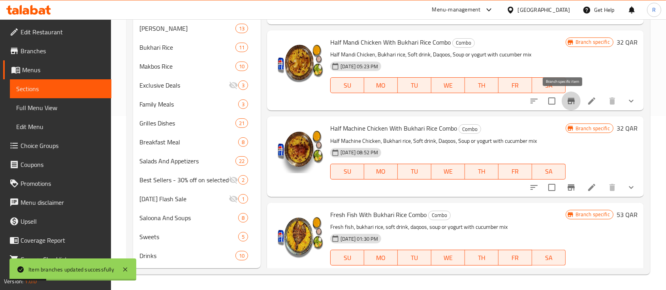
click at [567, 101] on icon "Branch-specific-item" at bounding box center [570, 101] width 7 height 6
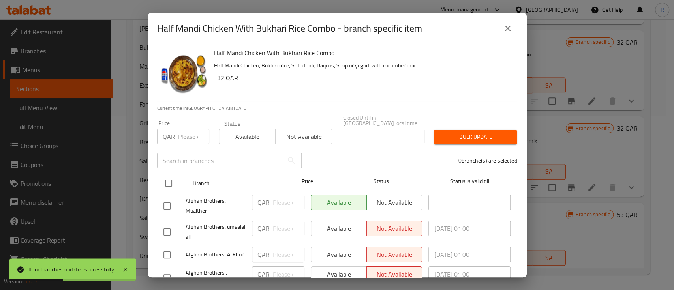
click at [165, 175] on input "checkbox" at bounding box center [168, 183] width 17 height 17
checkbox input "true"
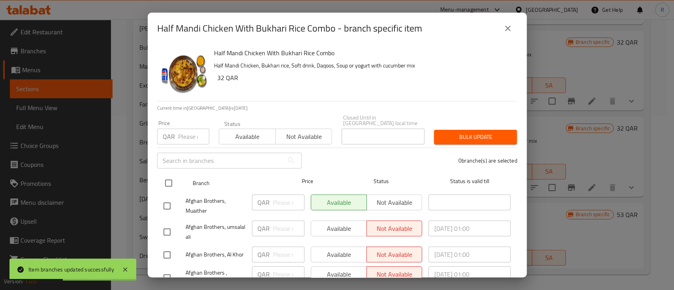
checkbox input "true"
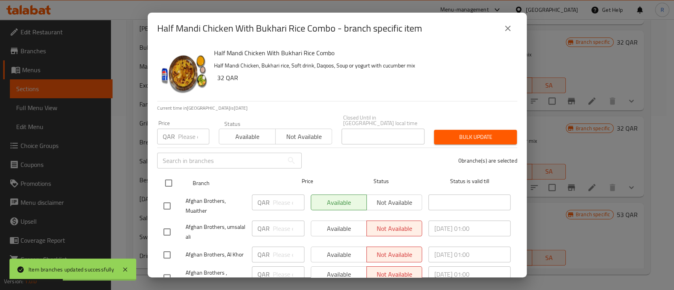
checkbox input "true"
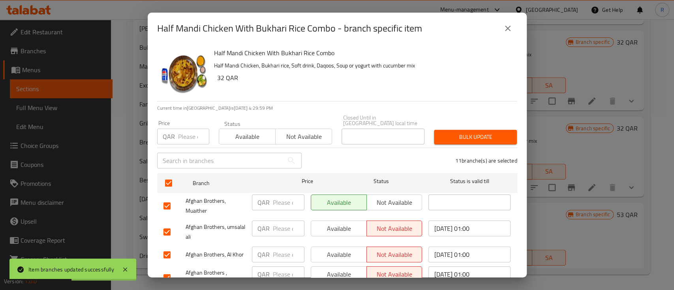
click at [242, 129] on button "Available" at bounding box center [247, 137] width 57 height 16
click at [480, 125] on div "Bulk update" at bounding box center [475, 137] width 92 height 24
click at [464, 132] on span "Bulk update" at bounding box center [475, 137] width 70 height 10
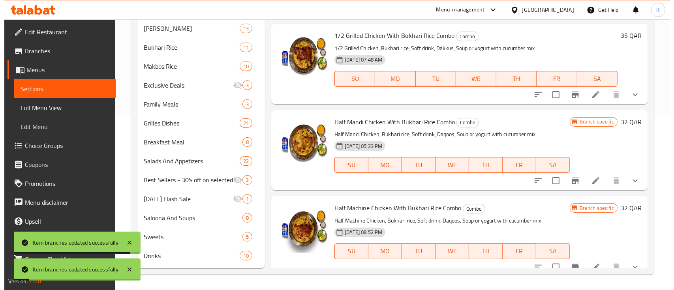
scroll to position [193, 0]
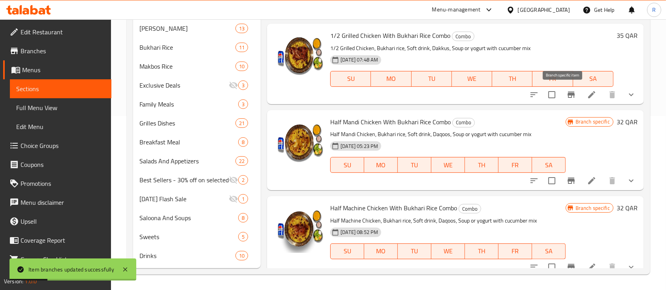
click at [566, 98] on icon "Branch-specific-item" at bounding box center [570, 94] width 9 height 9
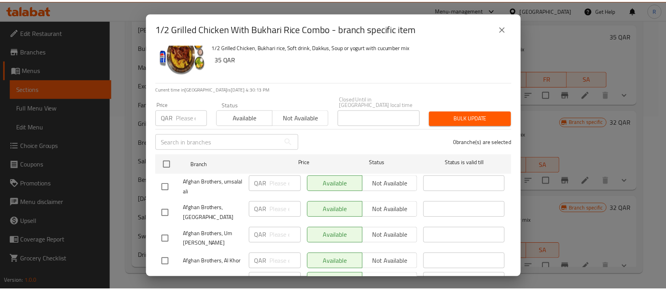
scroll to position [0, 0]
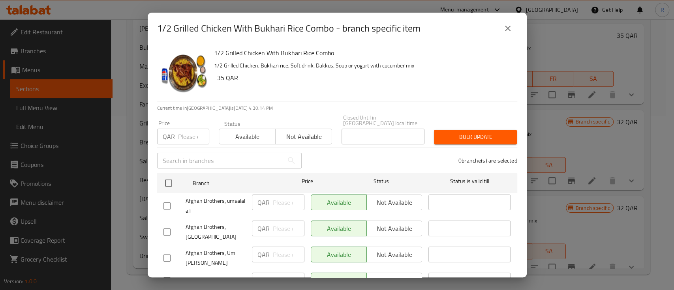
click at [499, 23] on div "1/2 Grilled Chicken With Bukhari Rice Combo - branch specific item" at bounding box center [337, 28] width 360 height 19
click at [505, 28] on icon "close" at bounding box center [507, 28] width 9 height 9
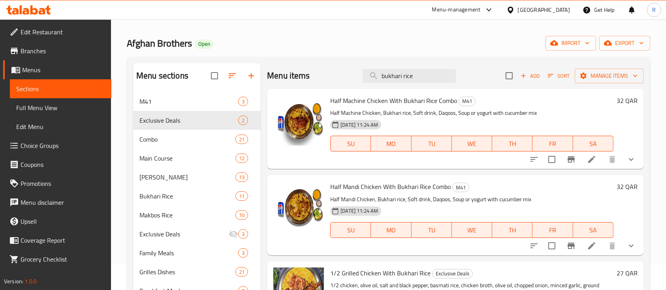
scroll to position [25, 0]
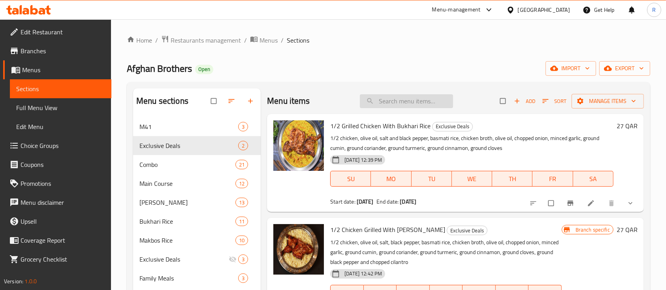
click at [395, 101] on input "search" at bounding box center [406, 101] width 93 height 14
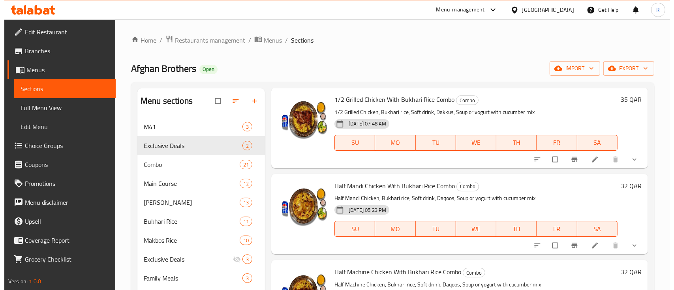
scroll to position [305, 0]
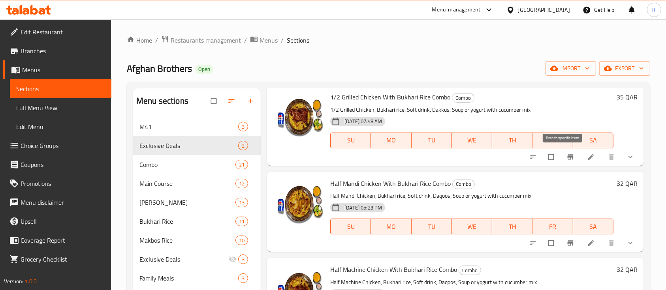
type input "bukhari"
click at [564, 161] on button "Branch-specific-item" at bounding box center [570, 156] width 19 height 17
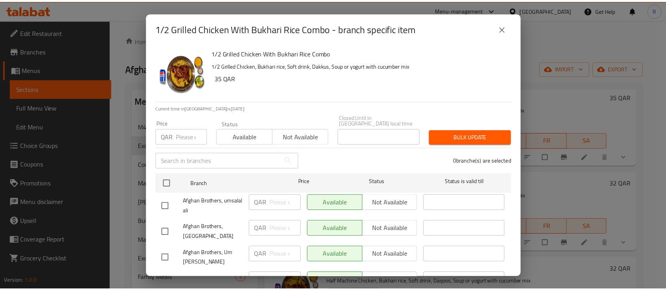
scroll to position [204, 0]
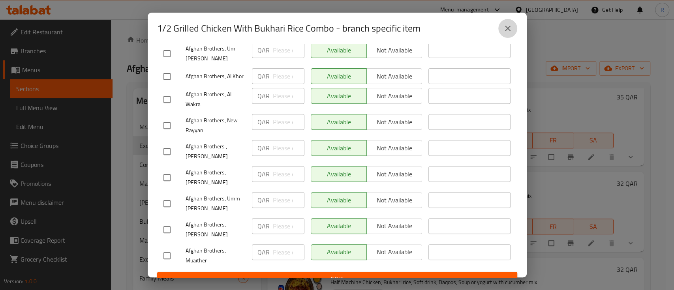
click at [501, 30] on button "close" at bounding box center [507, 28] width 19 height 19
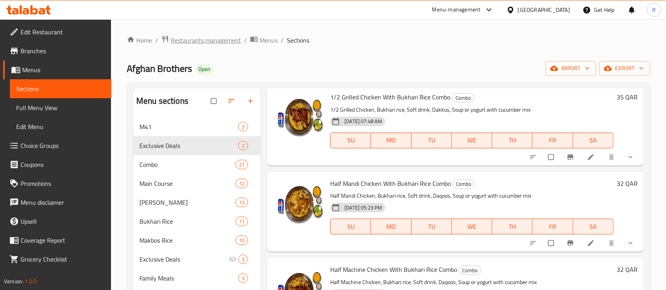
click at [218, 44] on span "Restaurants management" at bounding box center [206, 40] width 70 height 9
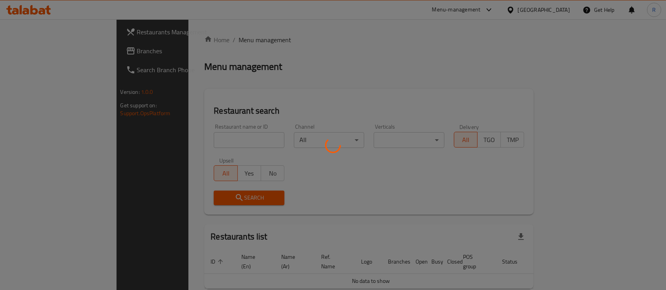
click at [203, 145] on div at bounding box center [333, 145] width 666 height 290
click at [172, 141] on div at bounding box center [333, 145] width 666 height 290
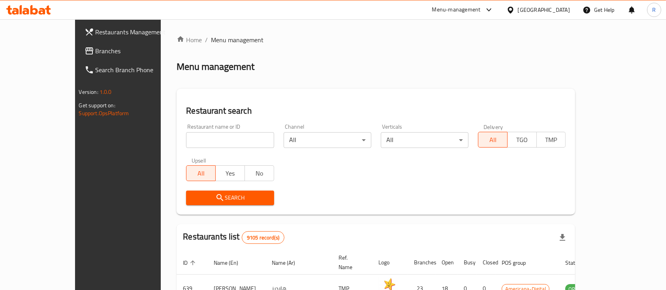
click at [186, 141] on input "search" at bounding box center [230, 140] width 88 height 16
type input "wbj"
click button "Search" at bounding box center [230, 198] width 88 height 15
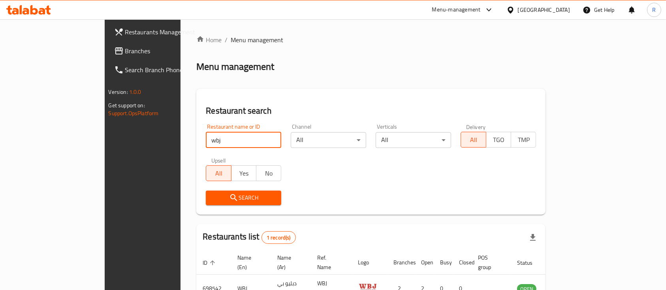
scroll to position [46, 0]
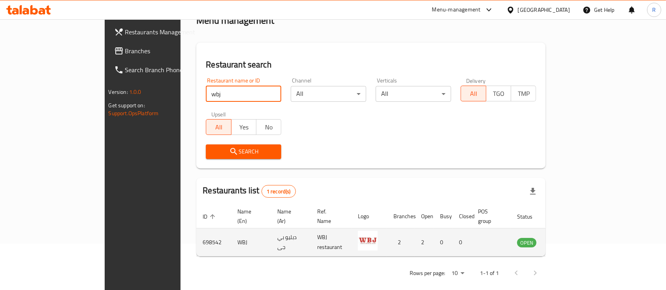
click at [568, 238] on icon "enhanced table" at bounding box center [562, 242] width 9 height 9
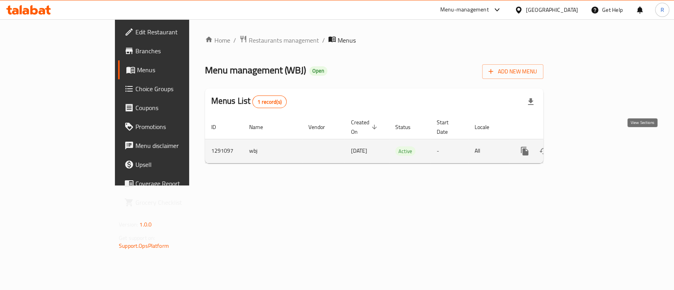
click at [586, 146] on icon "enhanced table" at bounding box center [581, 150] width 9 height 9
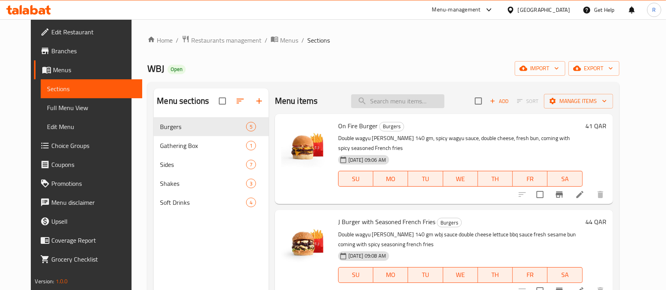
click at [399, 101] on input "search" at bounding box center [397, 101] width 93 height 14
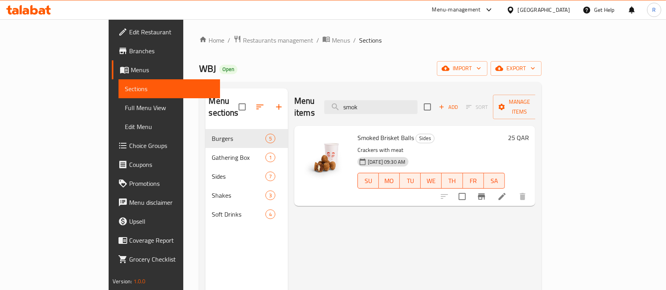
type input "smok"
click at [505, 193] on icon at bounding box center [501, 196] width 7 height 7
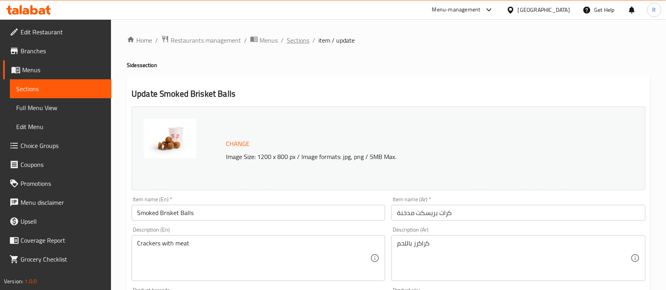
click at [302, 39] on span "Sections" at bounding box center [298, 40] width 23 height 9
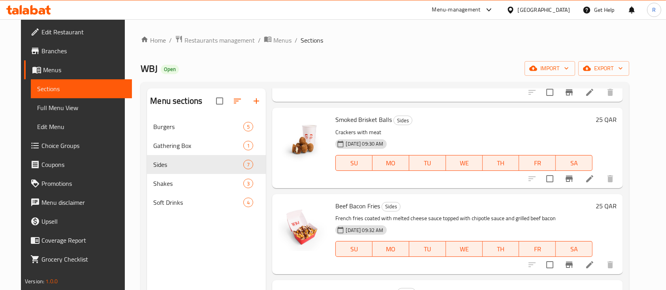
scroll to position [92, 0]
click at [594, 182] on icon at bounding box center [589, 178] width 9 height 9
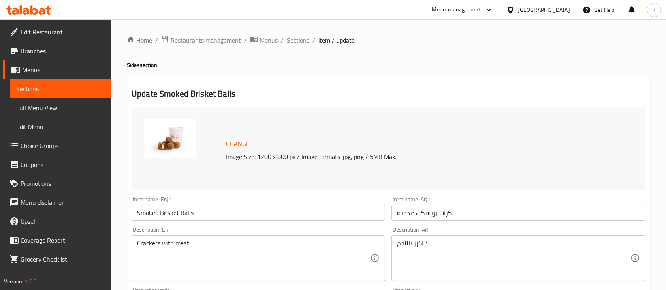
click at [293, 43] on span "Sections" at bounding box center [298, 40] width 23 height 9
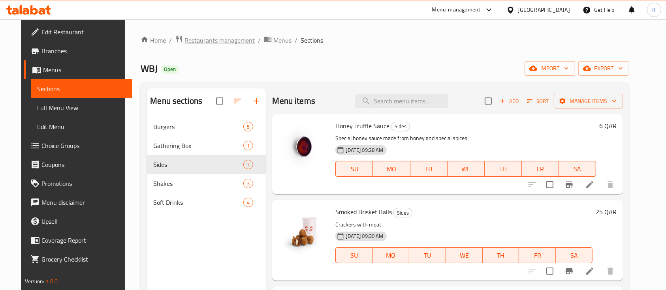
click at [205, 37] on span "Restaurants management" at bounding box center [219, 40] width 70 height 9
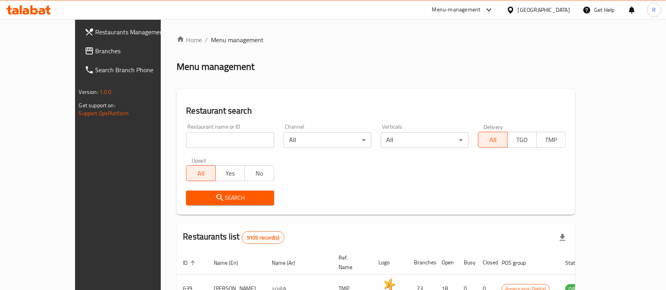
click at [186, 145] on input "search" at bounding box center [230, 140] width 88 height 16
type input "kyan"
click button "Search" at bounding box center [230, 198] width 88 height 15
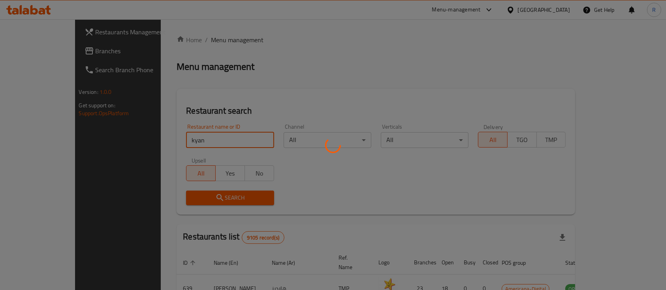
scroll to position [101, 0]
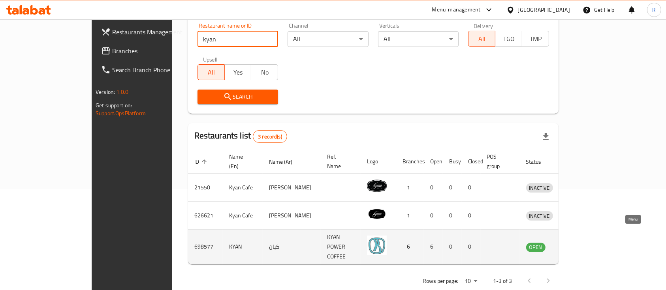
click at [578, 242] on icon "enhanced table" at bounding box center [572, 246] width 9 height 9
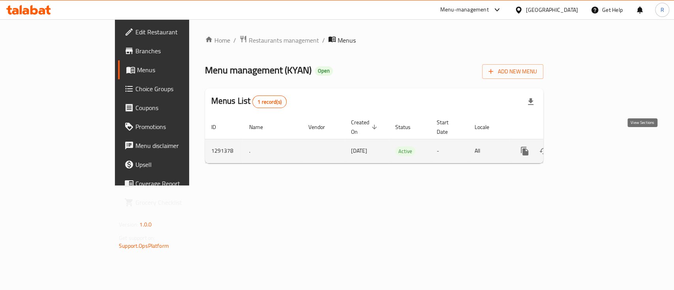
click at [586, 146] on icon "enhanced table" at bounding box center [581, 150] width 9 height 9
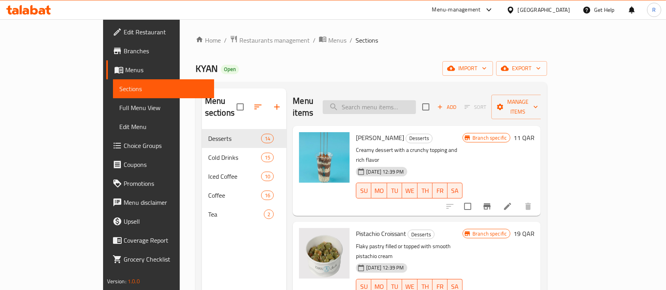
click at [382, 100] on input "search" at bounding box center [369, 107] width 93 height 14
click at [386, 102] on input "search" at bounding box center [369, 107] width 93 height 14
click at [490, 203] on icon "Branch-specific-item" at bounding box center [486, 206] width 7 height 6
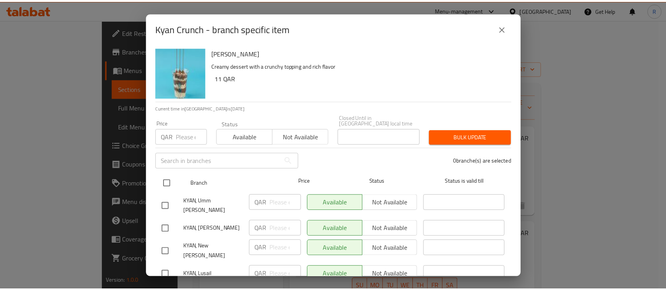
scroll to position [55, 0]
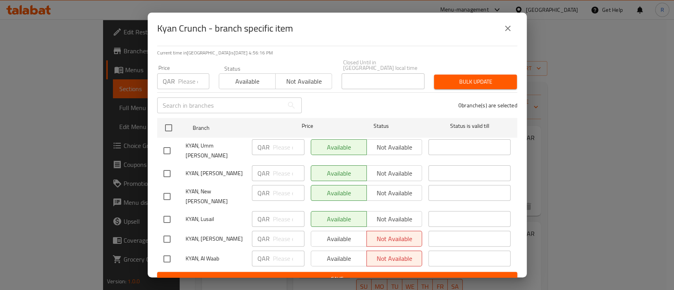
click at [511, 30] on icon "close" at bounding box center [507, 28] width 9 height 9
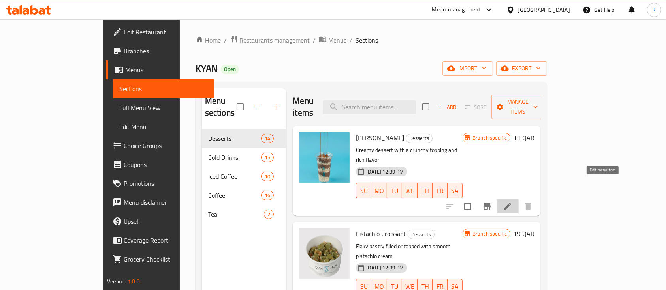
click at [511, 203] on icon at bounding box center [507, 206] width 7 height 7
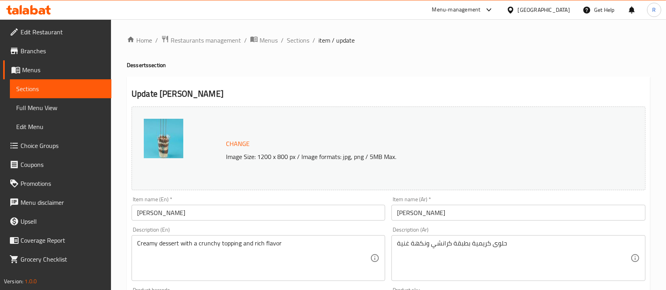
scroll to position [279, 0]
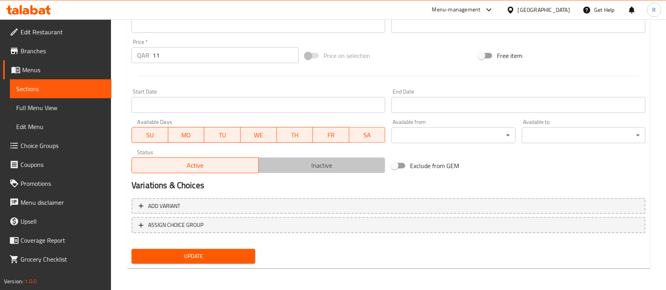
click at [304, 166] on span "Inactive" at bounding box center [322, 165] width 120 height 11
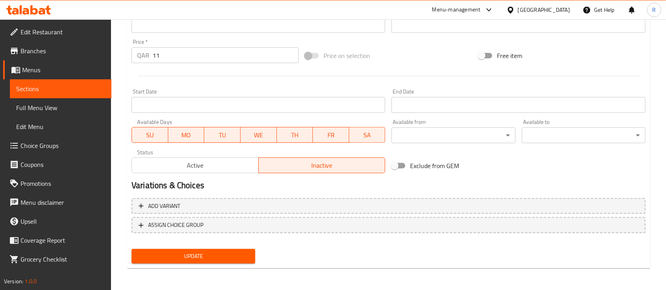
click at [218, 251] on span "Update" at bounding box center [193, 256] width 111 height 10
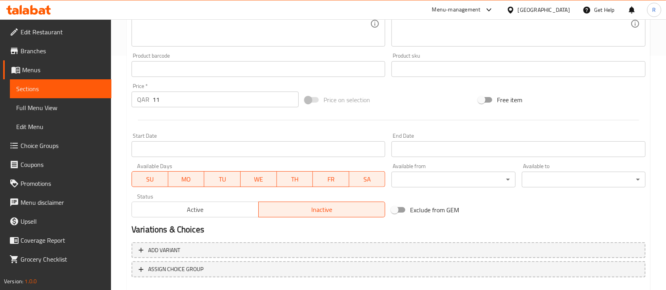
scroll to position [0, 0]
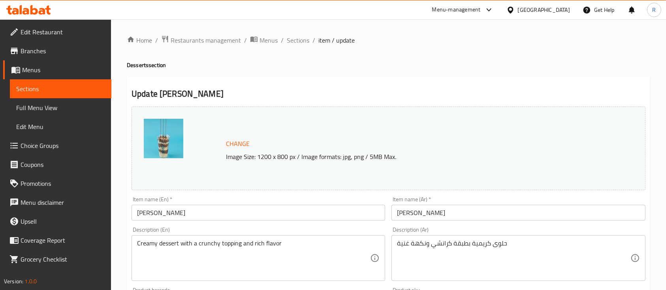
drag, startPoint x: 307, startPoint y: 38, endPoint x: 246, endPoint y: 2, distance: 70.3
click at [307, 38] on span "Sections" at bounding box center [298, 40] width 23 height 9
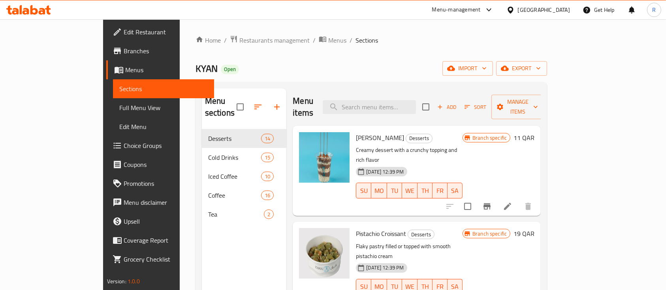
click at [512, 202] on icon at bounding box center [507, 206] width 9 height 9
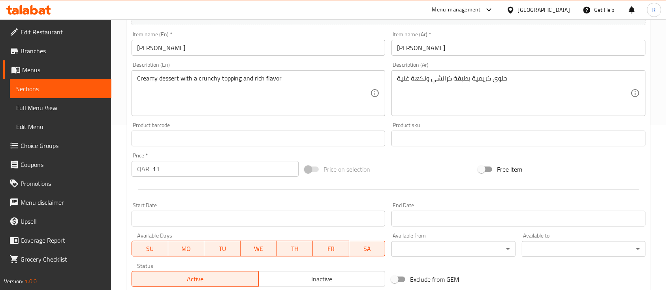
scroll to position [255, 0]
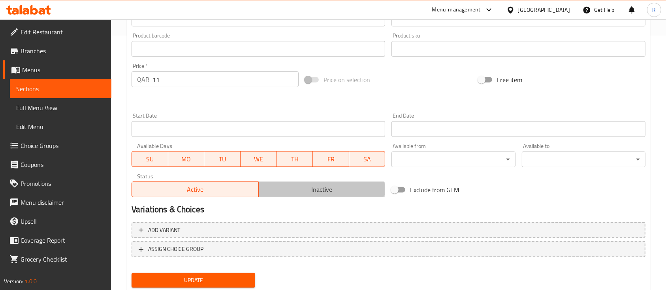
click at [302, 193] on span "Inactive" at bounding box center [322, 189] width 120 height 11
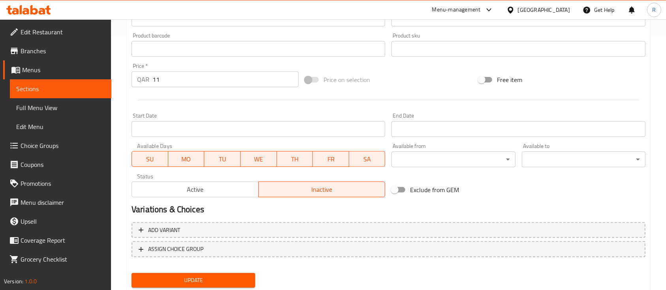
click at [199, 280] on span "Update" at bounding box center [193, 281] width 111 height 10
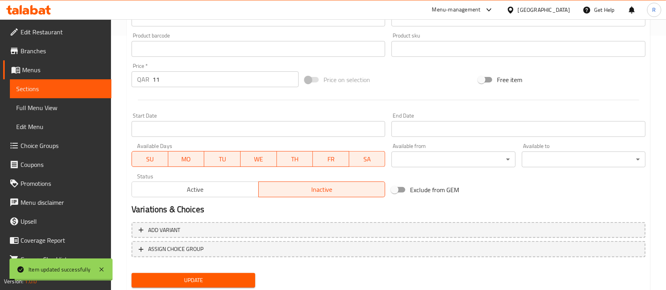
scroll to position [0, 0]
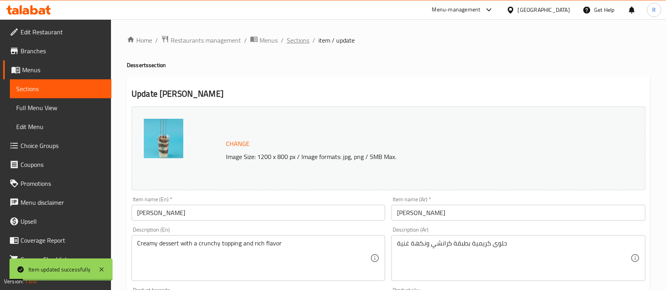
click at [297, 40] on span "Sections" at bounding box center [298, 40] width 23 height 9
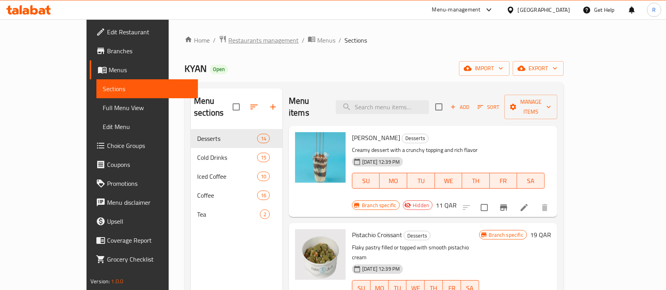
click at [228, 36] on span "Restaurants management" at bounding box center [263, 40] width 70 height 9
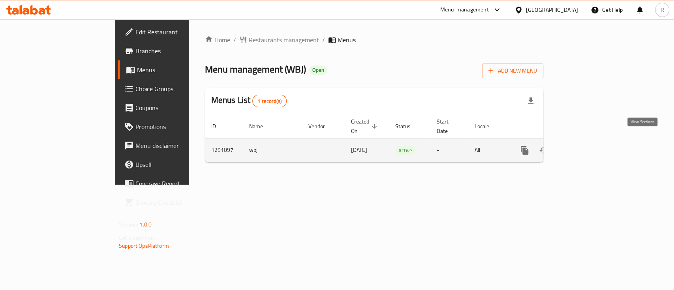
click at [586, 146] on icon "enhanced table" at bounding box center [581, 150] width 9 height 9
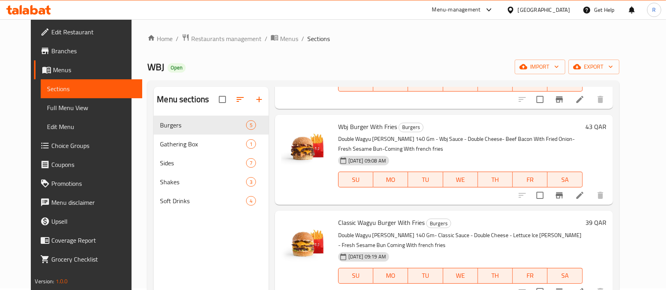
scroll to position [1, 0]
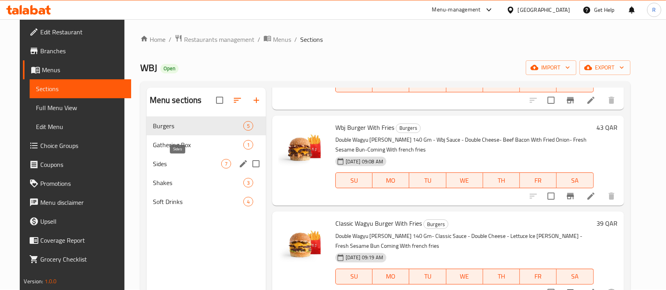
click at [171, 163] on span "Sides" at bounding box center [187, 163] width 68 height 9
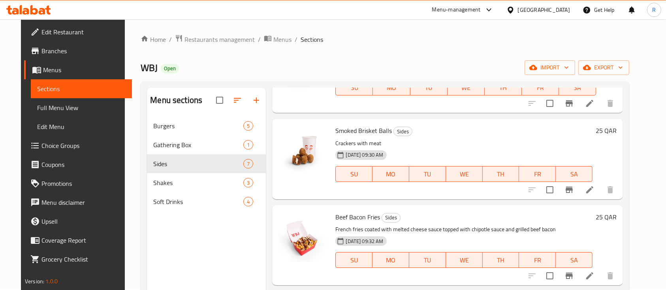
scroll to position [82, 0]
click at [594, 191] on icon at bounding box center [589, 188] width 9 height 9
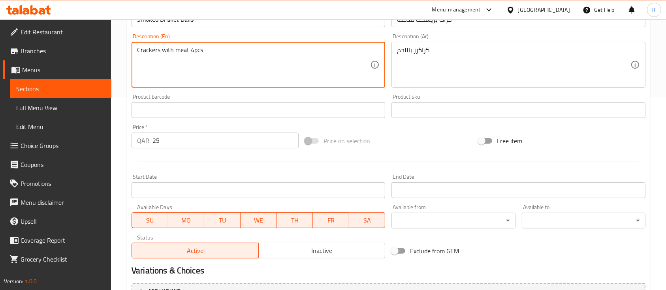
scroll to position [279, 0]
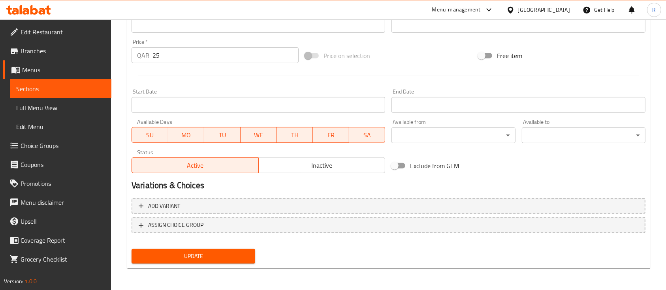
type textarea "Crackers with meat 4pcs"
click at [205, 260] on span "Update" at bounding box center [193, 256] width 111 height 10
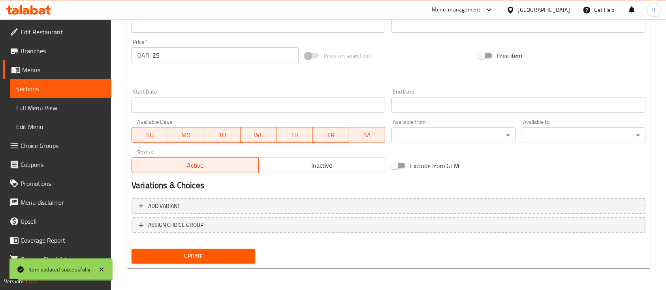
scroll to position [0, 0]
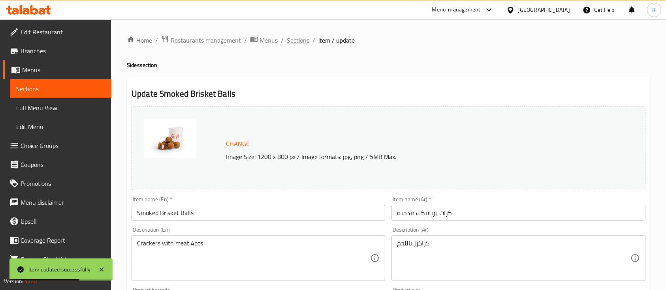
click at [295, 36] on span "Sections" at bounding box center [298, 40] width 23 height 9
